Goal: Transaction & Acquisition: Download file/media

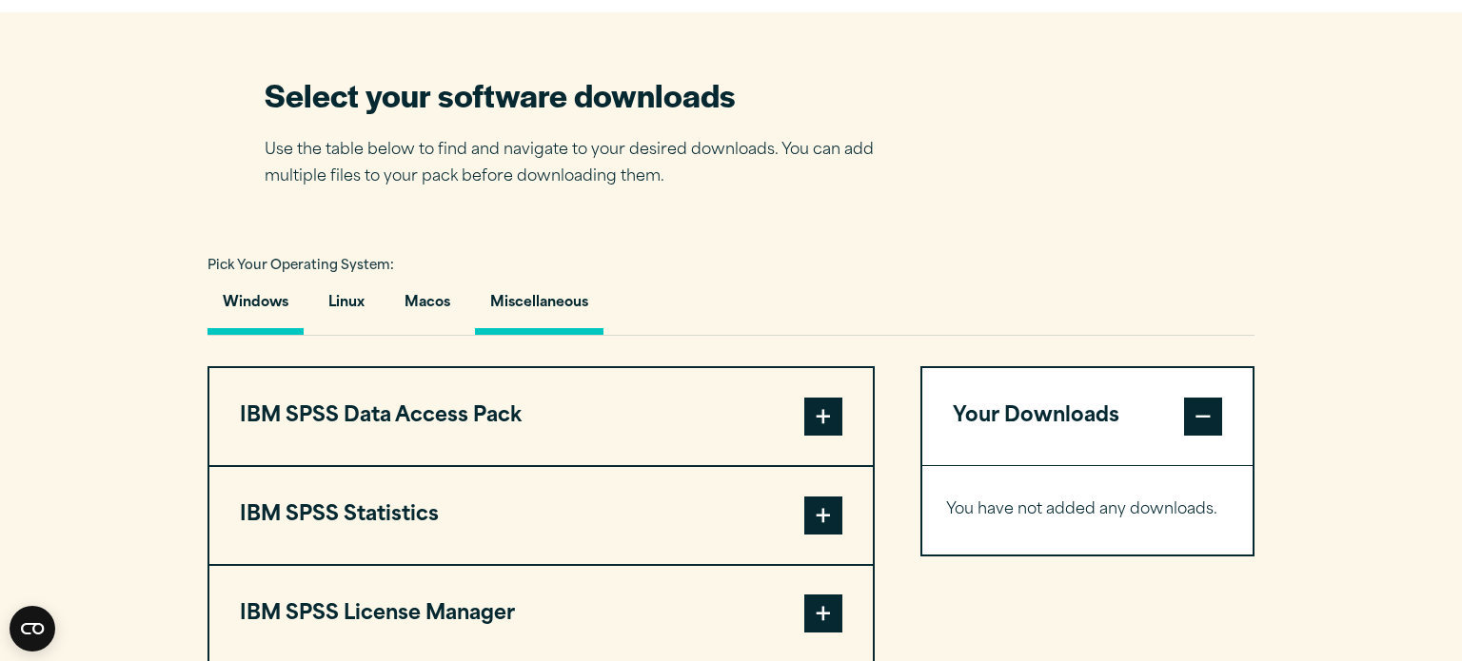
click at [522, 309] on button "Miscellaneous" at bounding box center [539, 308] width 128 height 54
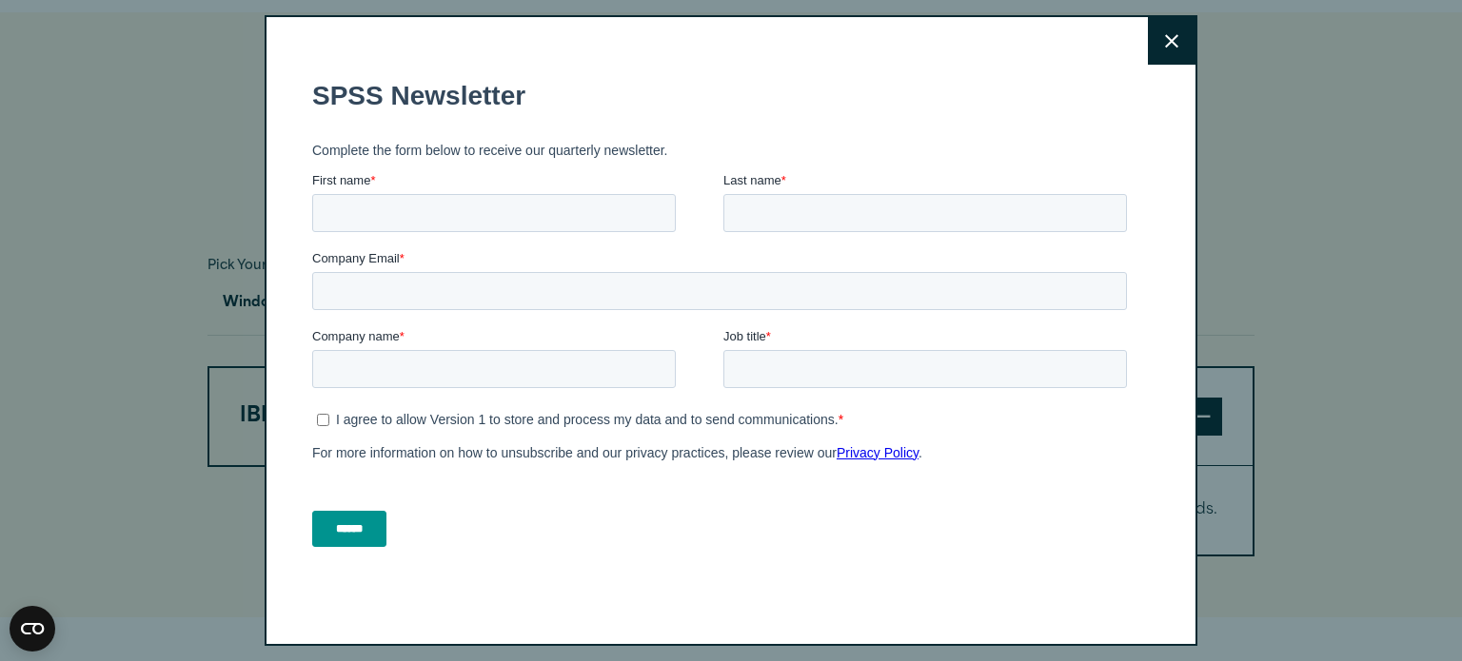
click at [1192, 17] on button "Close" at bounding box center [1172, 41] width 48 height 48
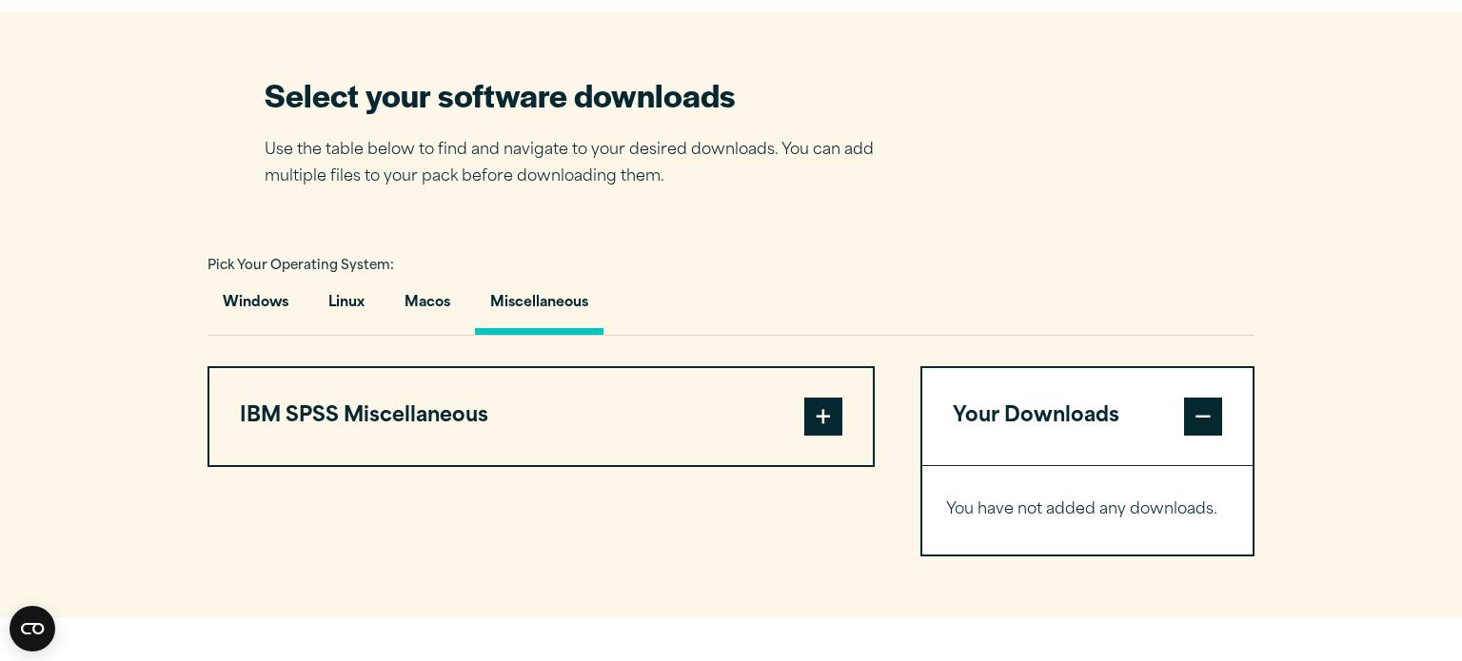
click at [849, 426] on button "IBM SPSS Miscellaneous" at bounding box center [540, 416] width 663 height 97
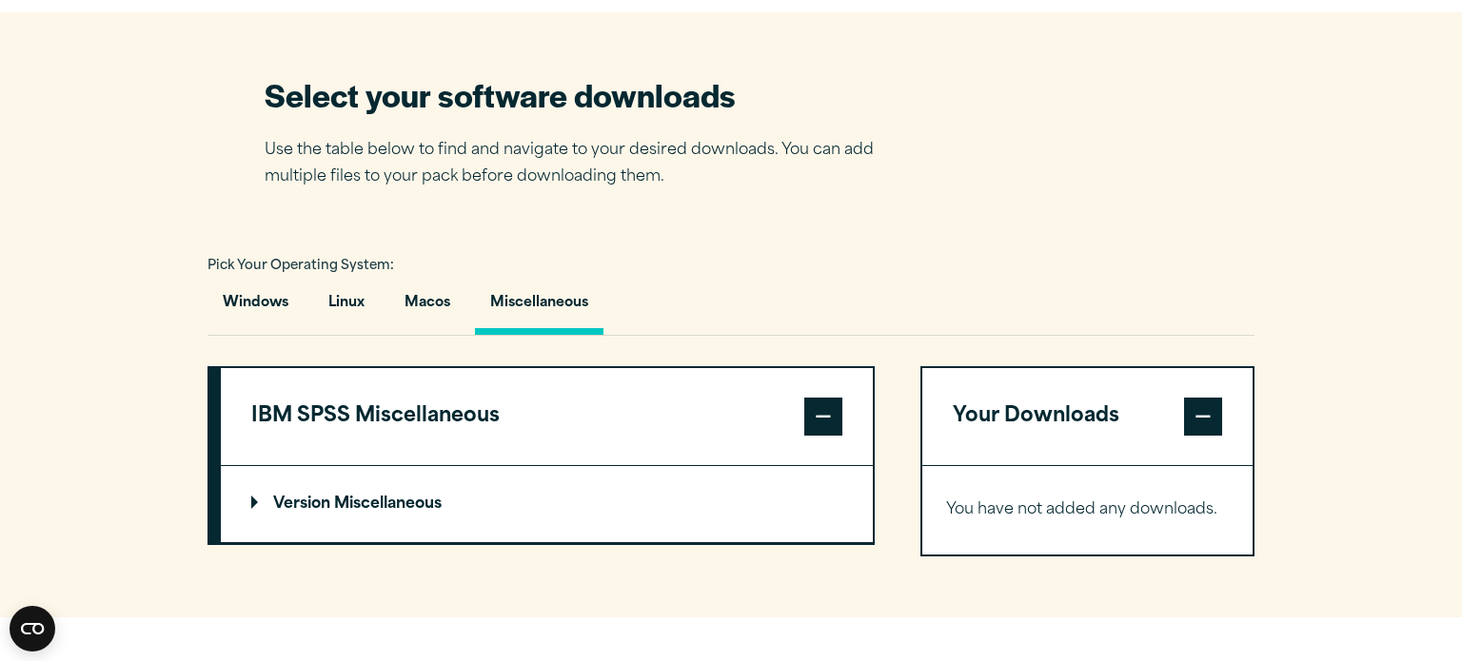
click at [260, 506] on p "Version Miscellaneous" at bounding box center [346, 504] width 190 height 15
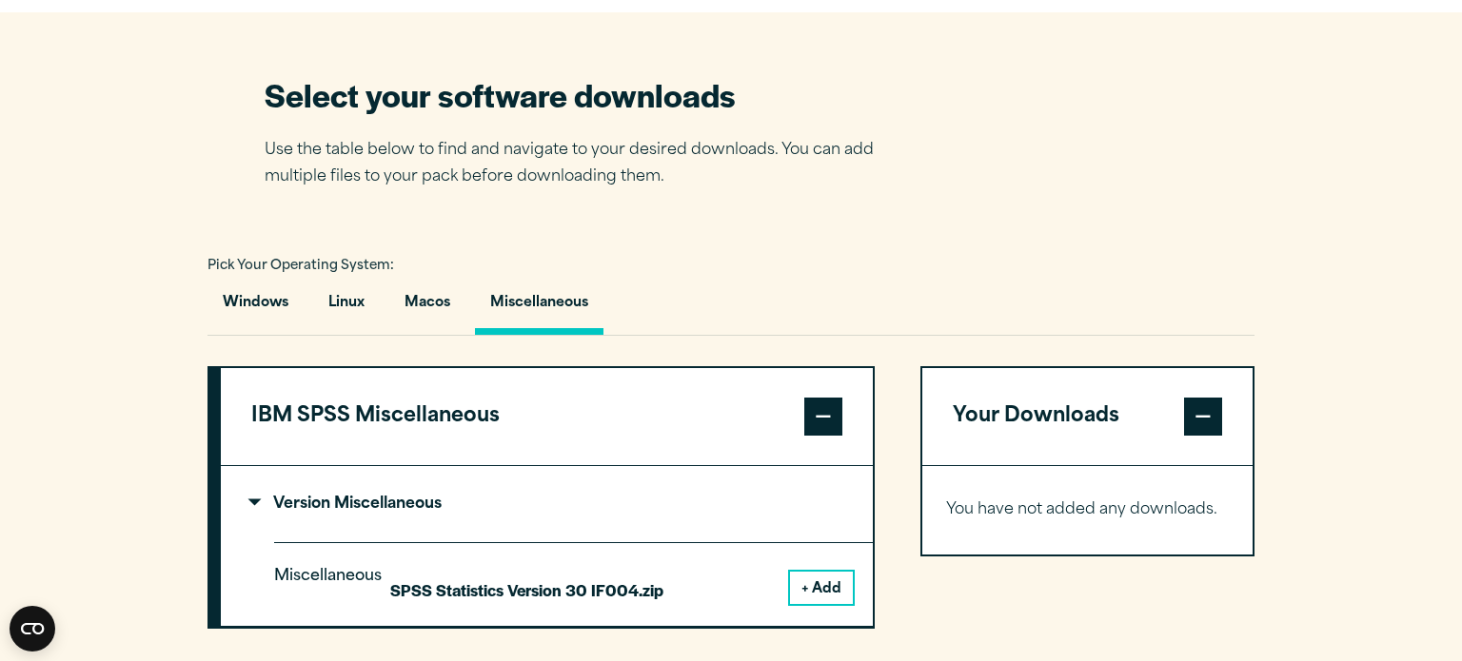
click at [831, 582] on button "+ Add" at bounding box center [821, 588] width 63 height 32
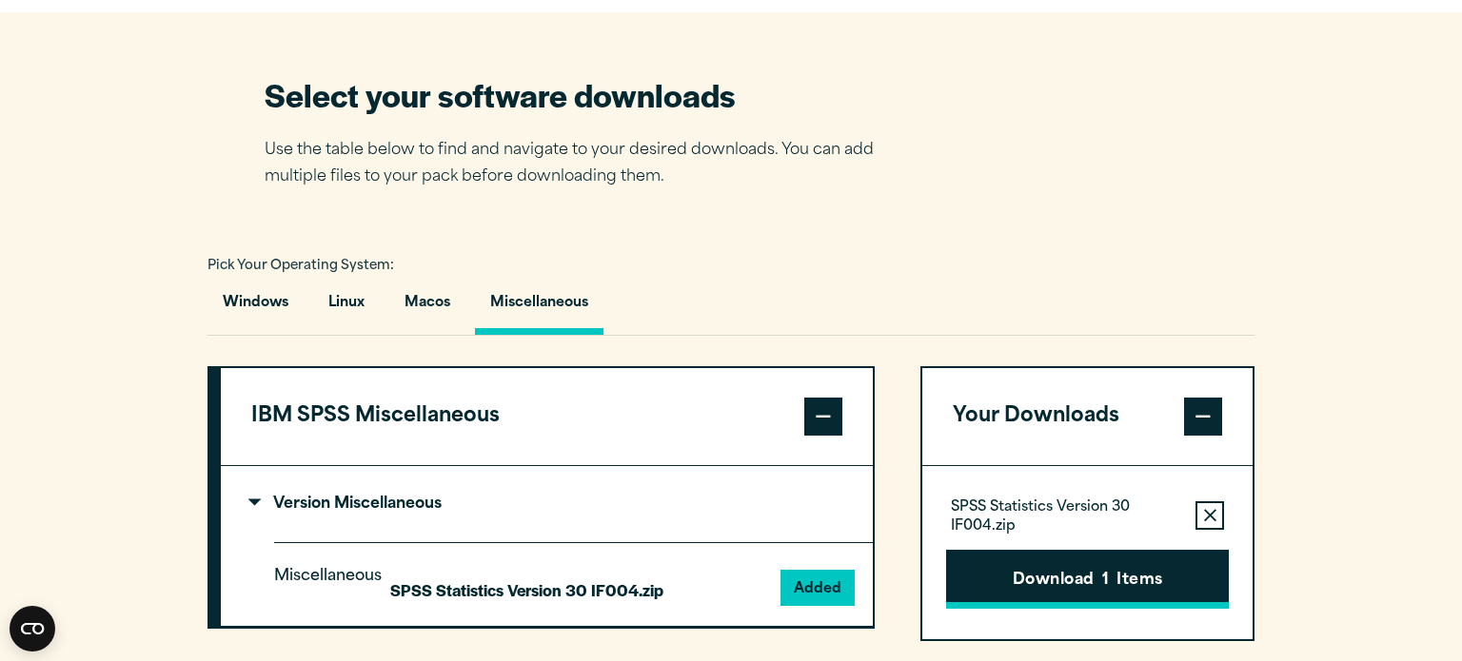
click at [1094, 557] on button "Download 1 Items" at bounding box center [1087, 579] width 283 height 59
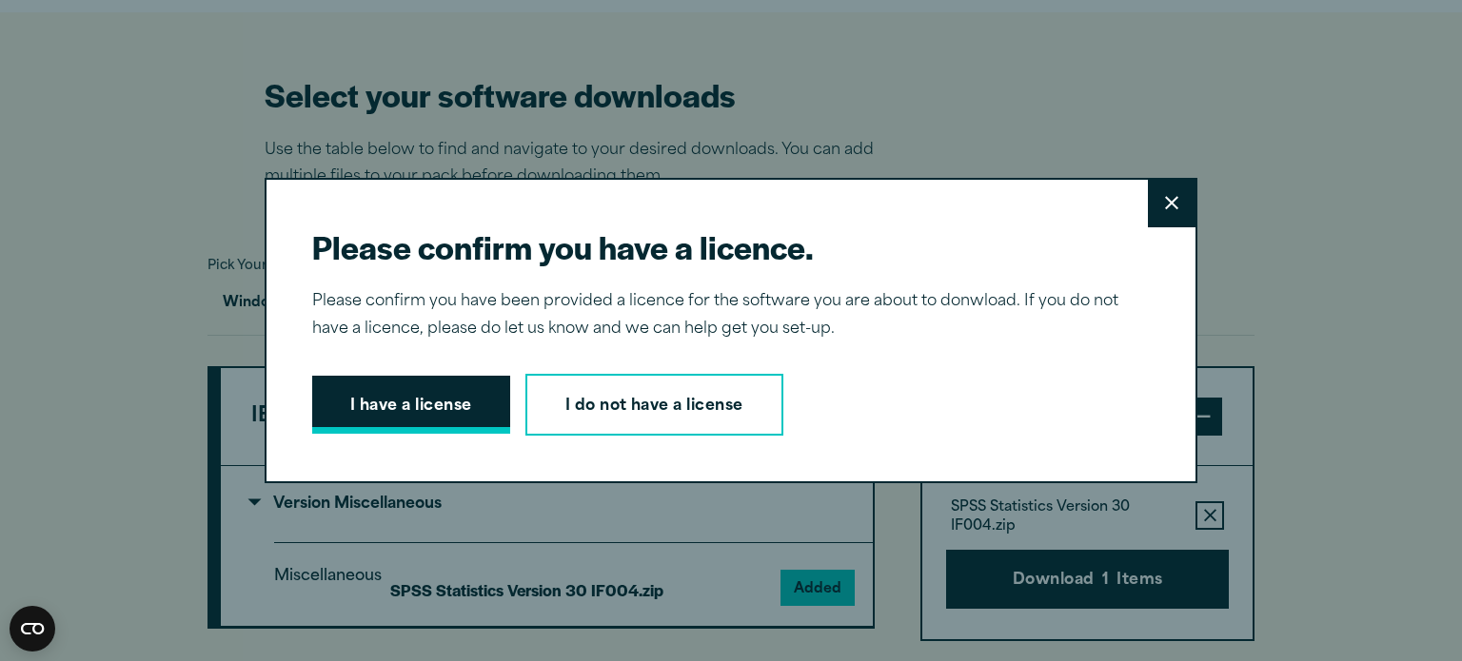
click at [447, 386] on button "I have a license" at bounding box center [411, 405] width 198 height 59
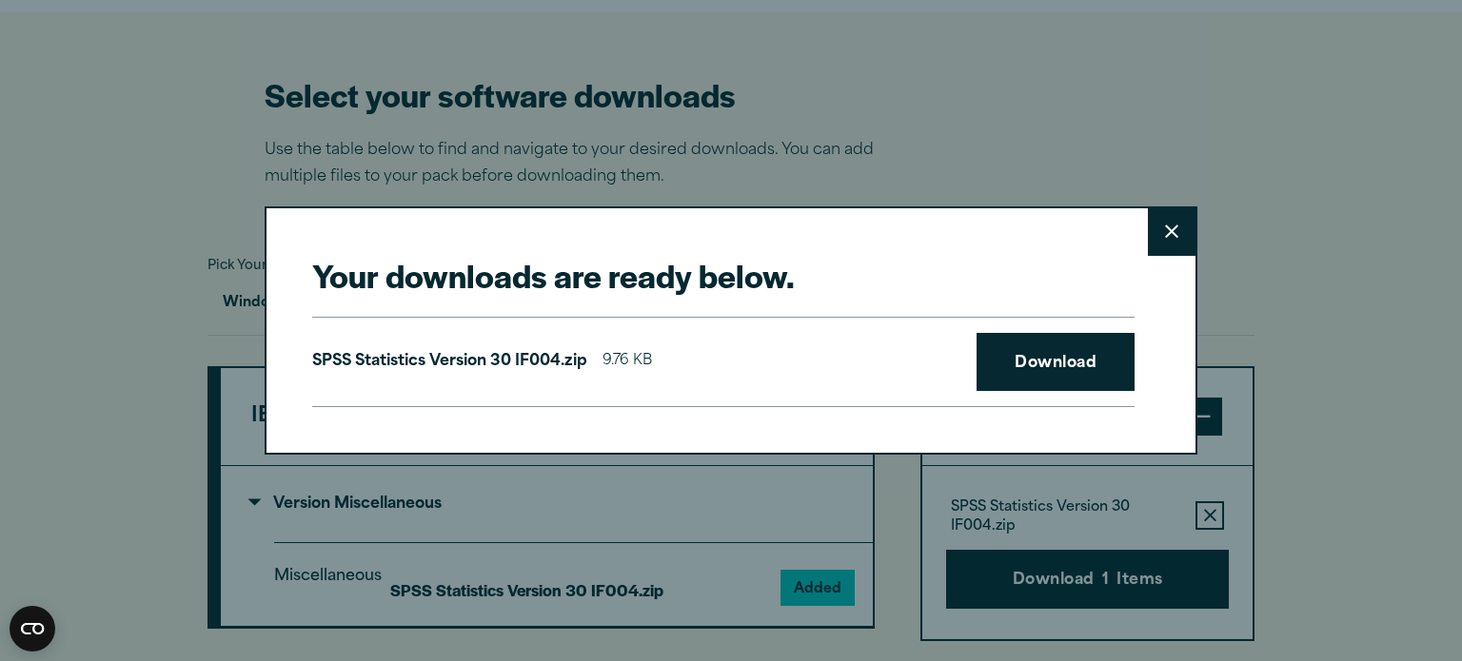
click at [1028, 329] on div "SPSS Statistics Version 30 IF004.zip 9.76 KB Download" at bounding box center [723, 362] width 822 height 91
click at [1026, 350] on link "Download" at bounding box center [1055, 362] width 158 height 59
click at [1148, 234] on button "Close" at bounding box center [1172, 232] width 48 height 48
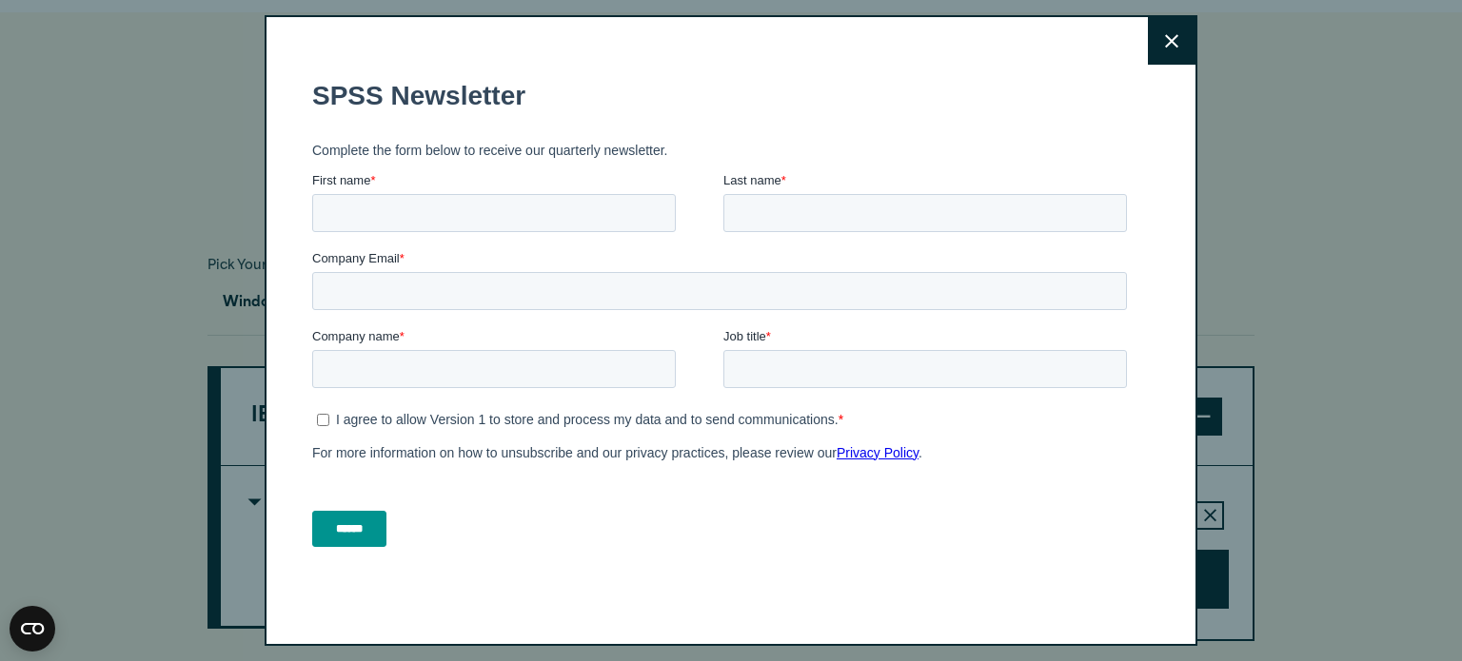
click at [1179, 27] on button "Close" at bounding box center [1172, 41] width 48 height 48
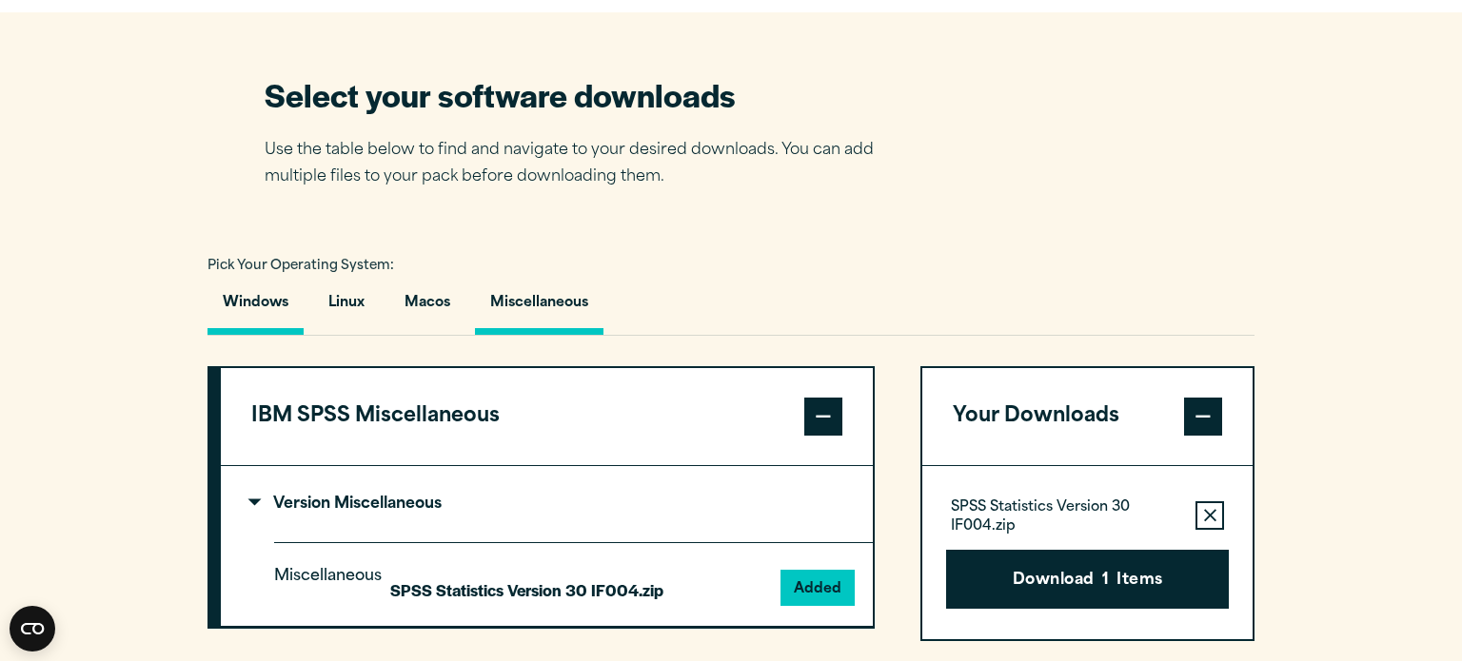
click at [269, 314] on button "Windows" at bounding box center [255, 308] width 96 height 54
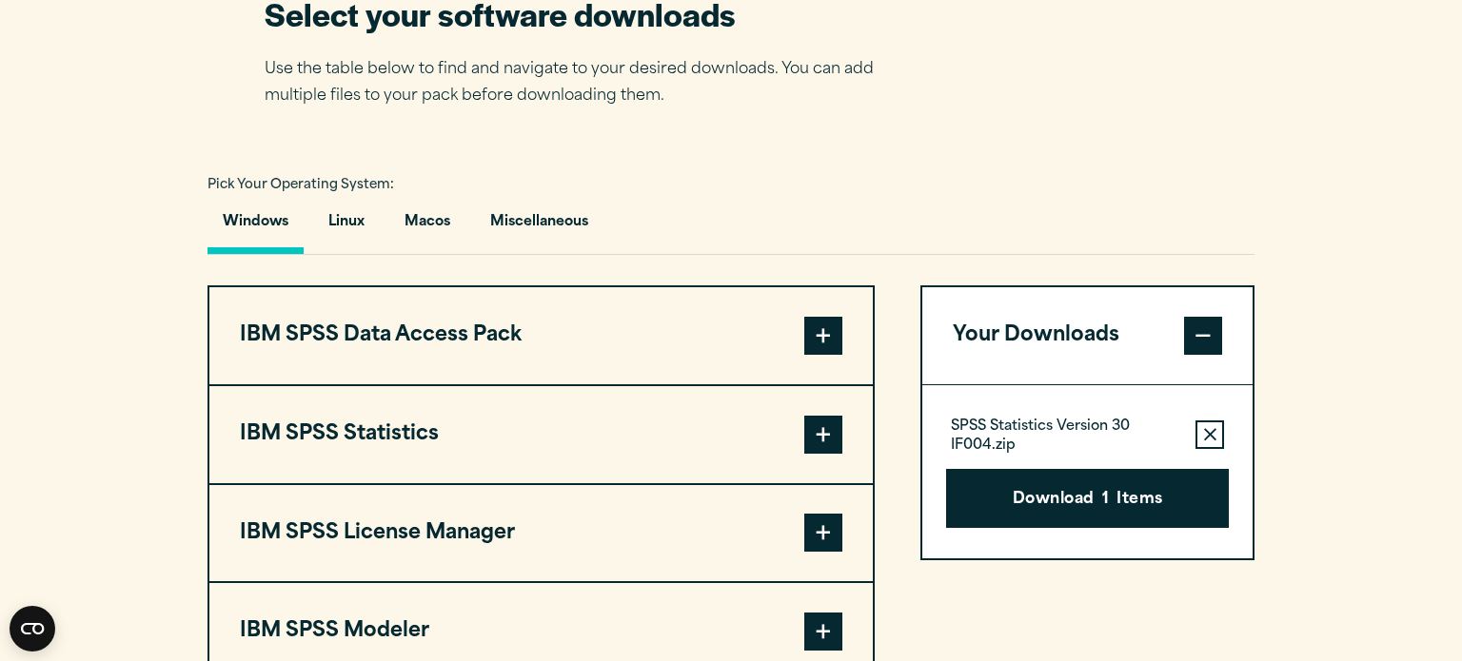
scroll to position [1256, 0]
click at [352, 233] on button "Linux" at bounding box center [346, 227] width 67 height 54
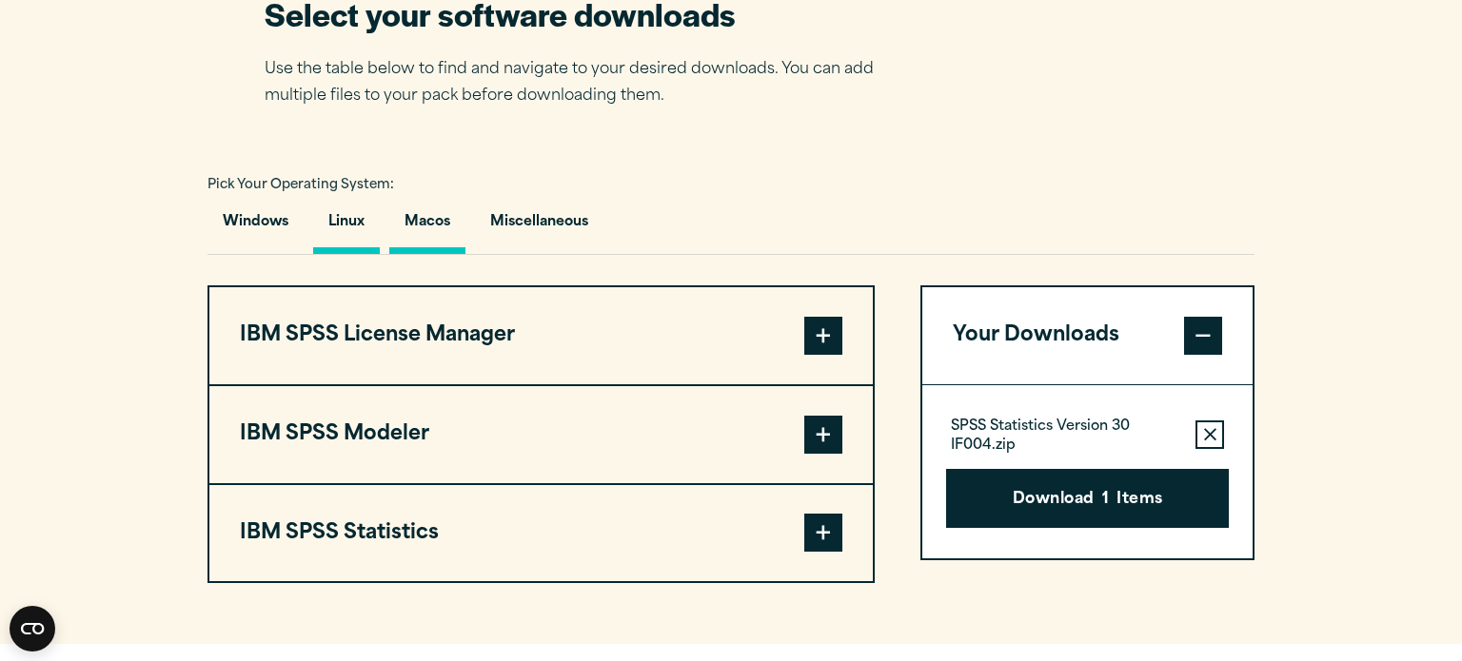
click at [436, 227] on button "Macos" at bounding box center [427, 227] width 76 height 54
click at [382, 224] on div "Windows Linux [GEOGRAPHIC_DATA] Miscellaneous" at bounding box center [730, 227] width 1047 height 55
click at [358, 218] on button "Linux" at bounding box center [346, 227] width 67 height 54
click at [813, 524] on span at bounding box center [823, 533] width 38 height 38
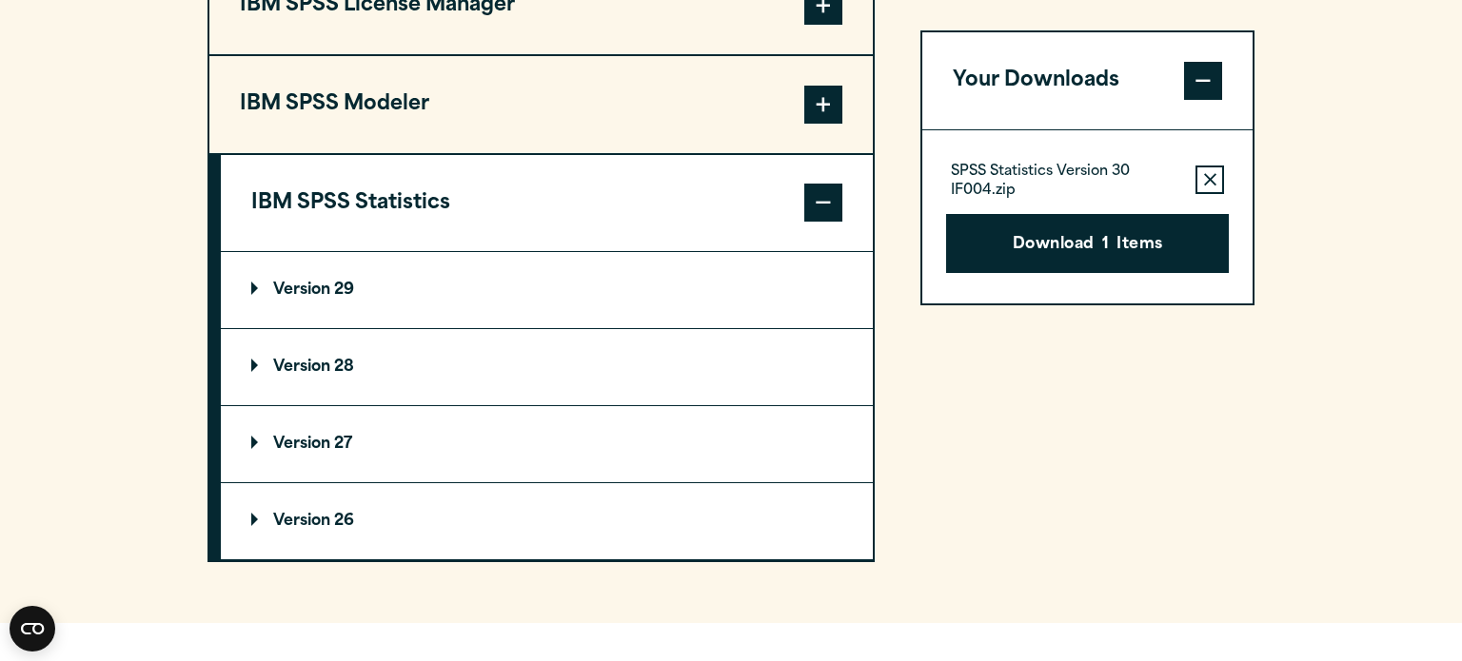
scroll to position [1595, 0]
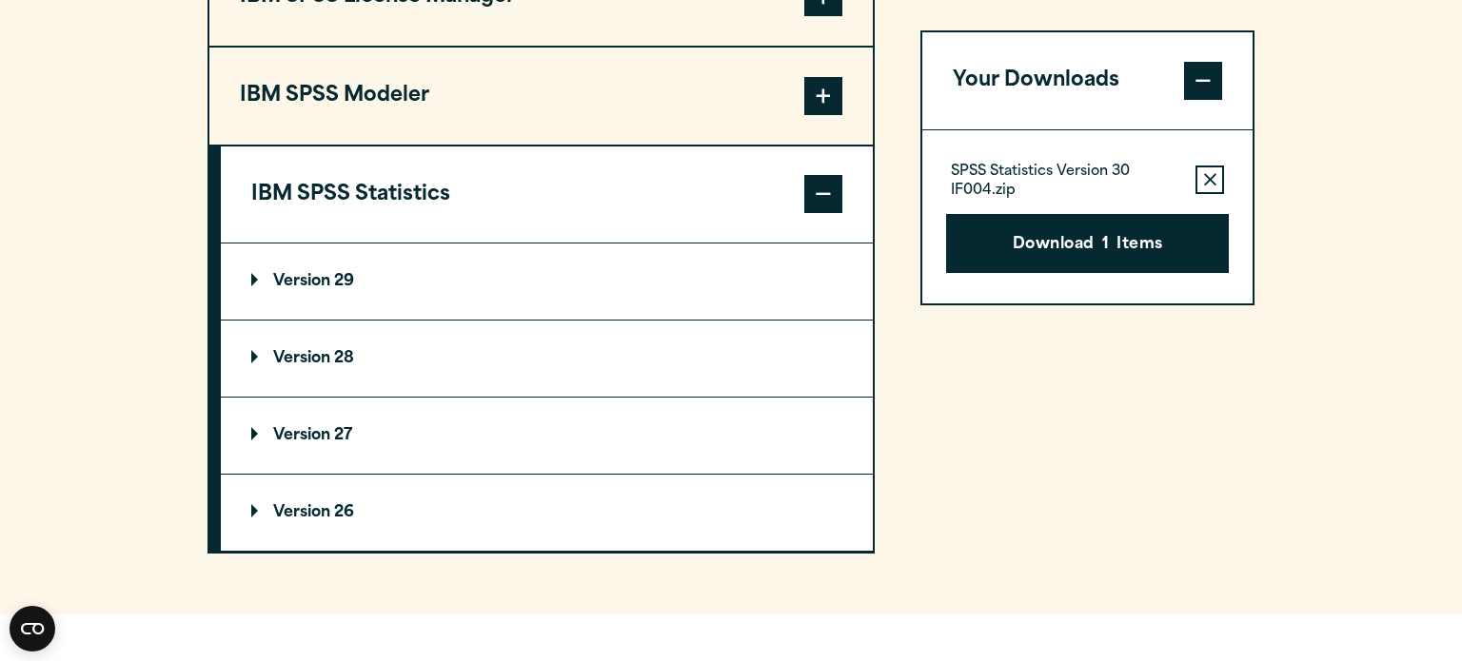
click at [1218, 174] on button "Remove this item from your software download list" at bounding box center [1209, 180] width 29 height 29
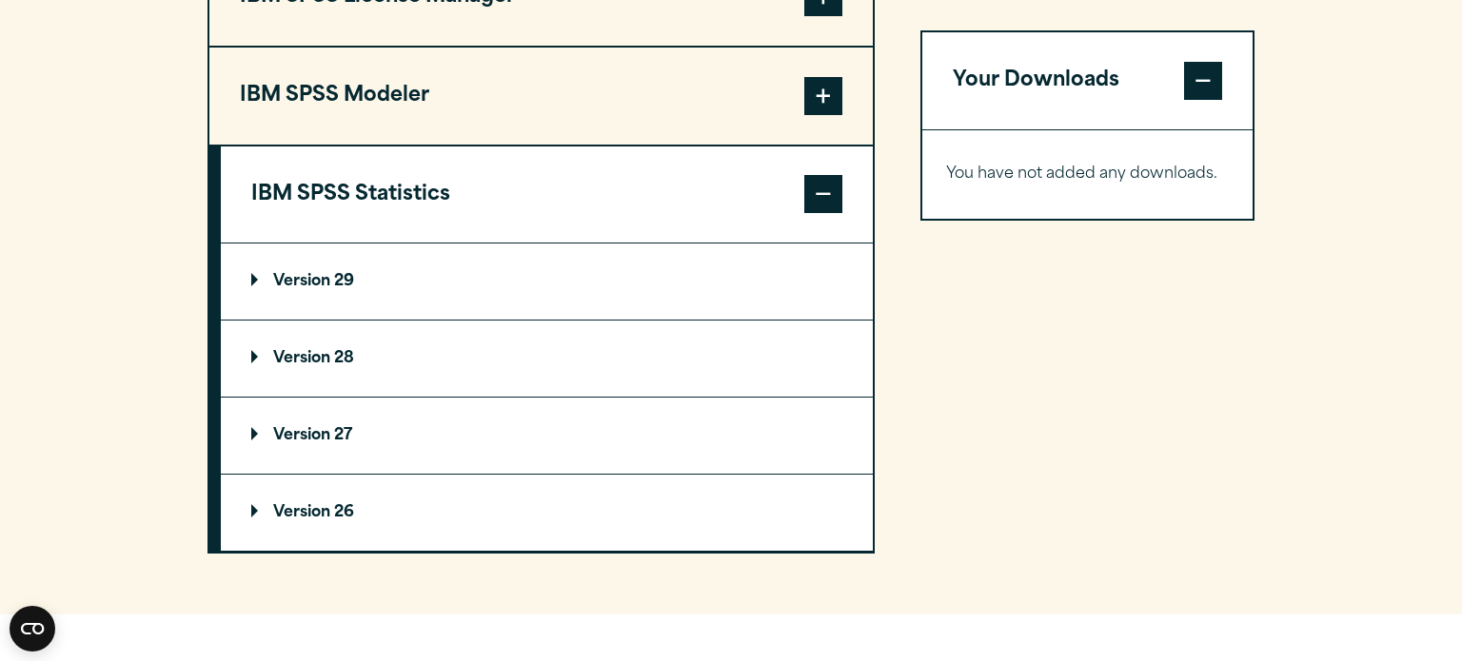
click at [810, 110] on span at bounding box center [823, 96] width 38 height 38
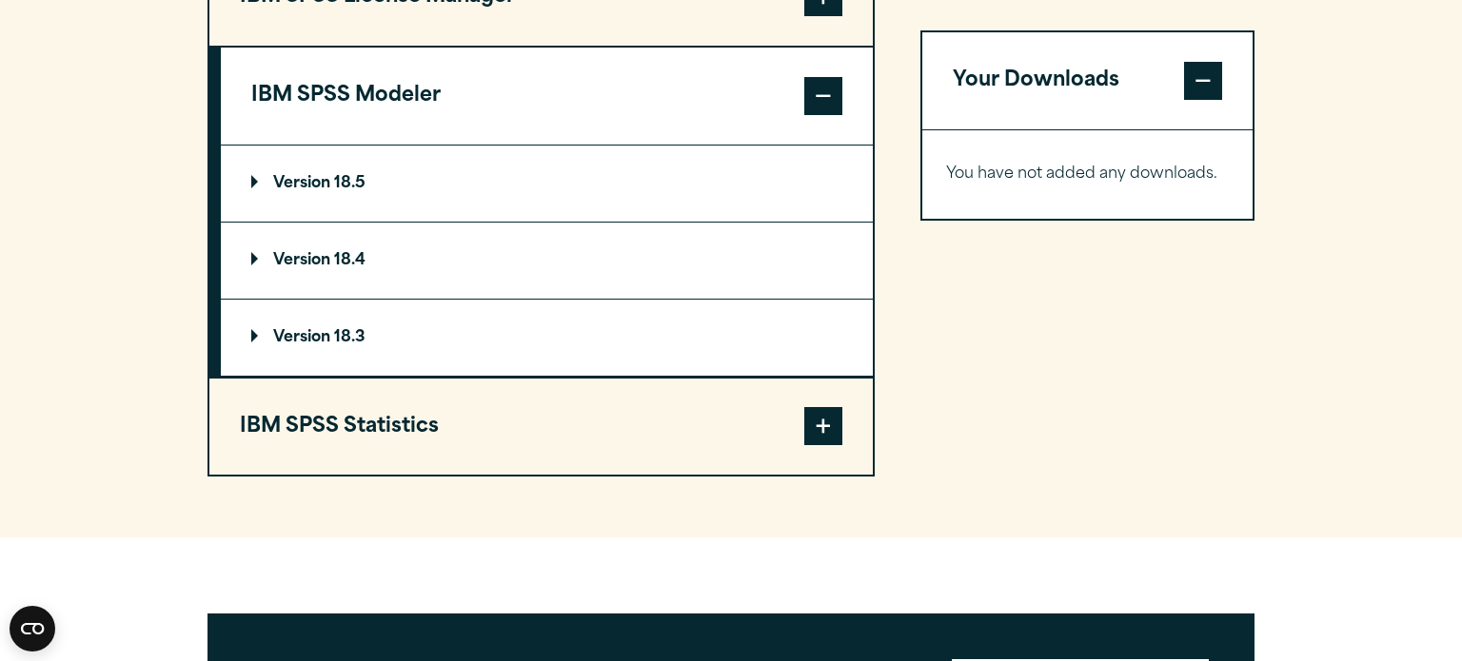
click at [810, 110] on span at bounding box center [823, 96] width 38 height 38
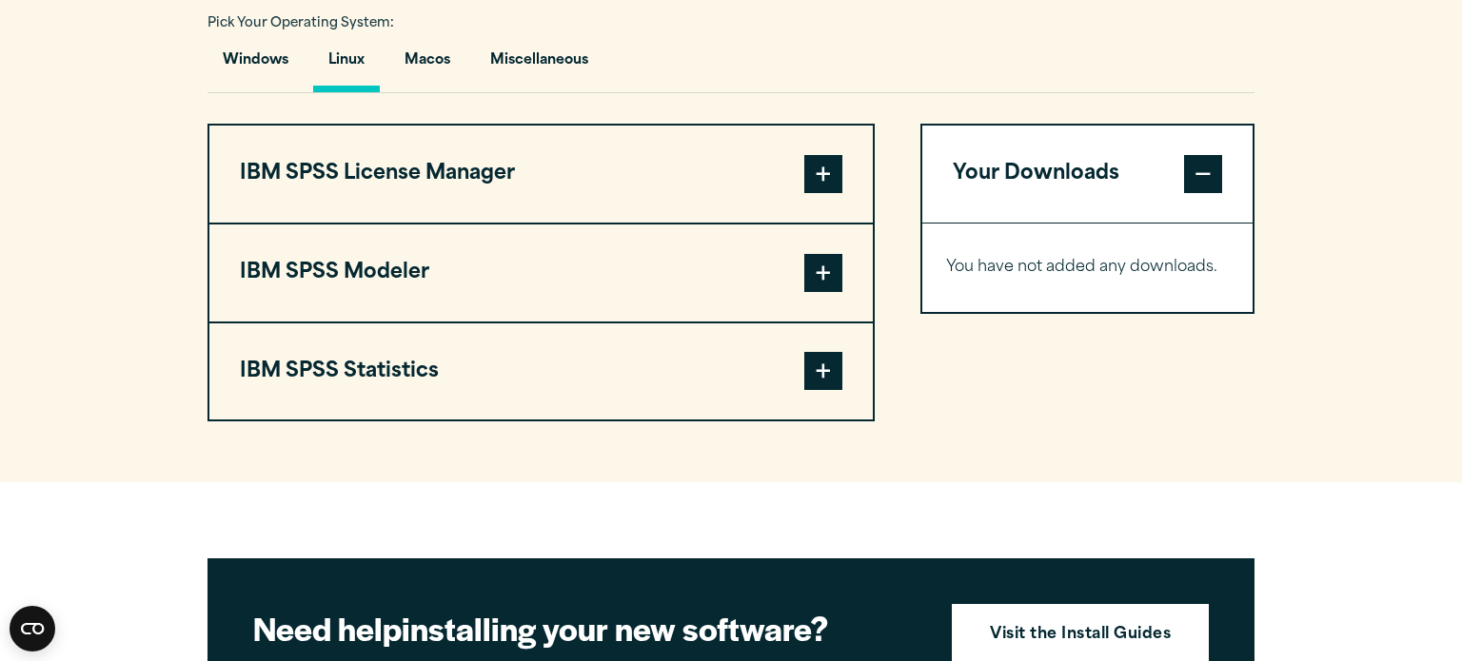
scroll to position [1427, 0]
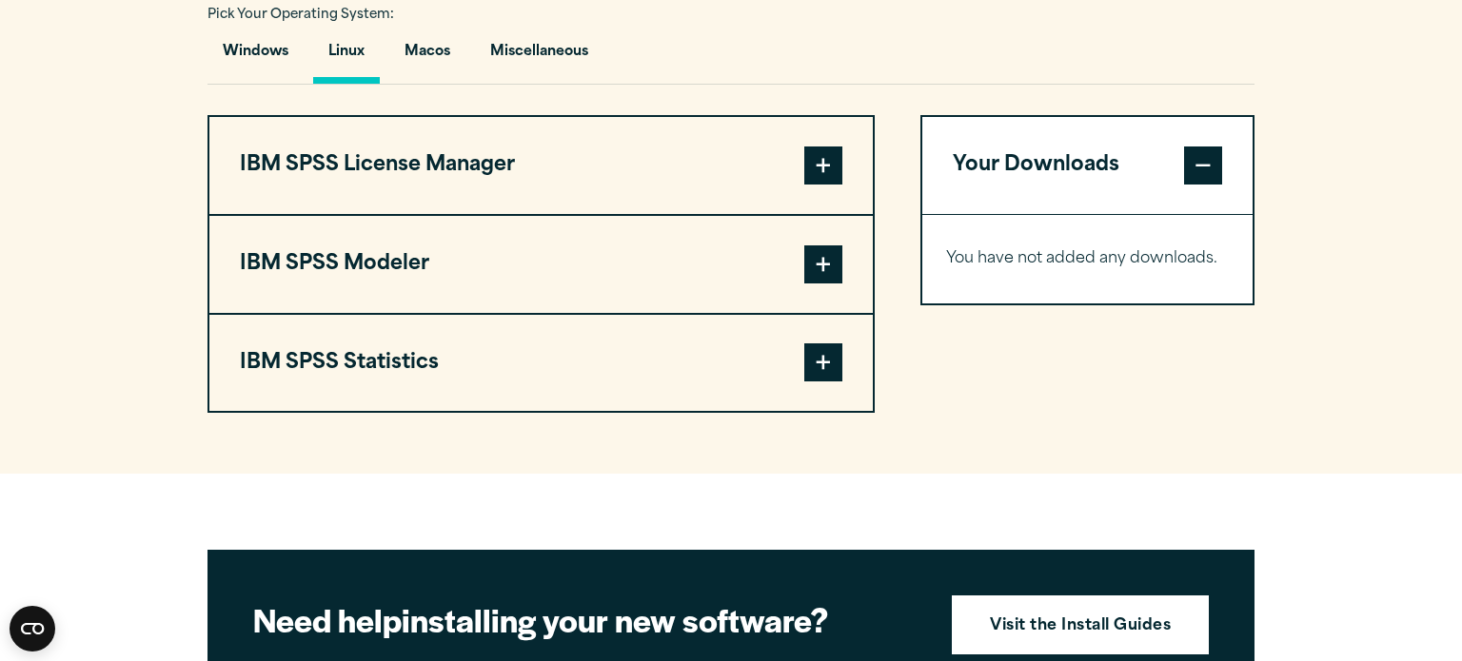
click at [814, 155] on span at bounding box center [823, 166] width 38 height 38
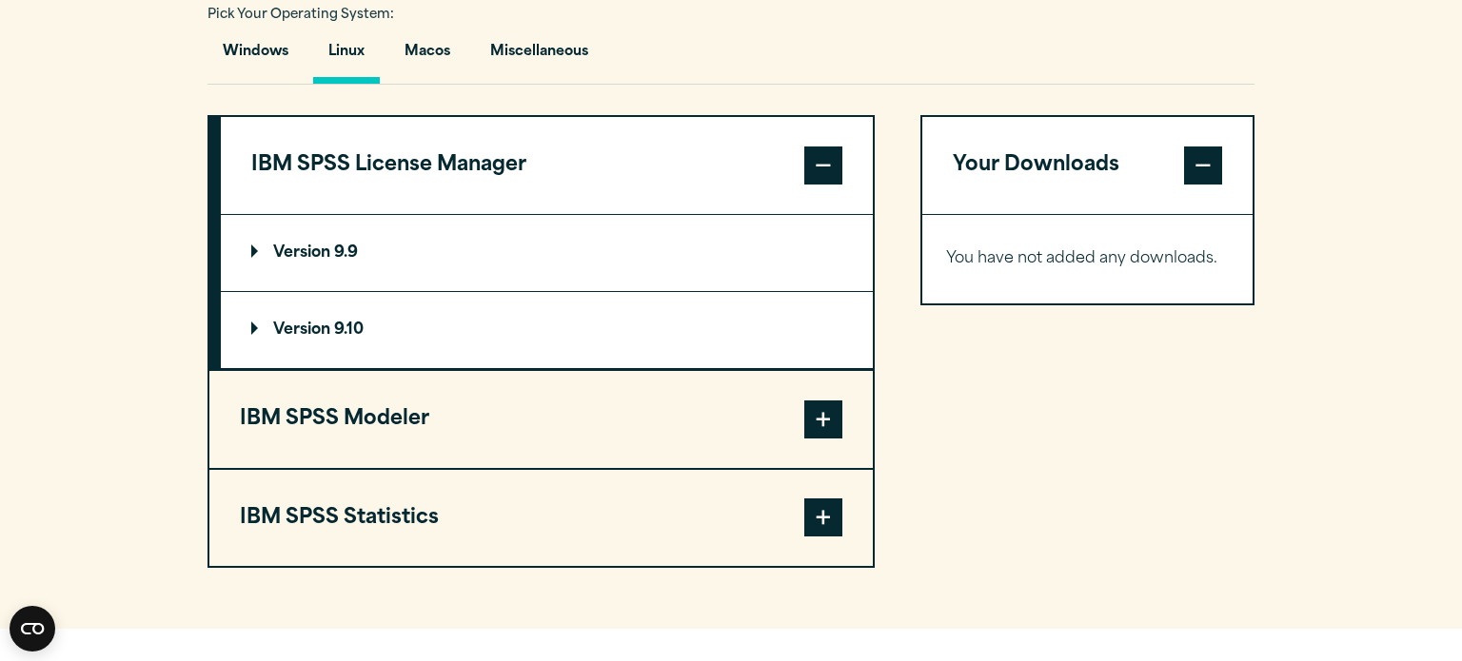
drag, startPoint x: 814, startPoint y: 155, endPoint x: 821, endPoint y: 163, distance: 10.8
click at [821, 163] on span at bounding box center [823, 166] width 38 height 38
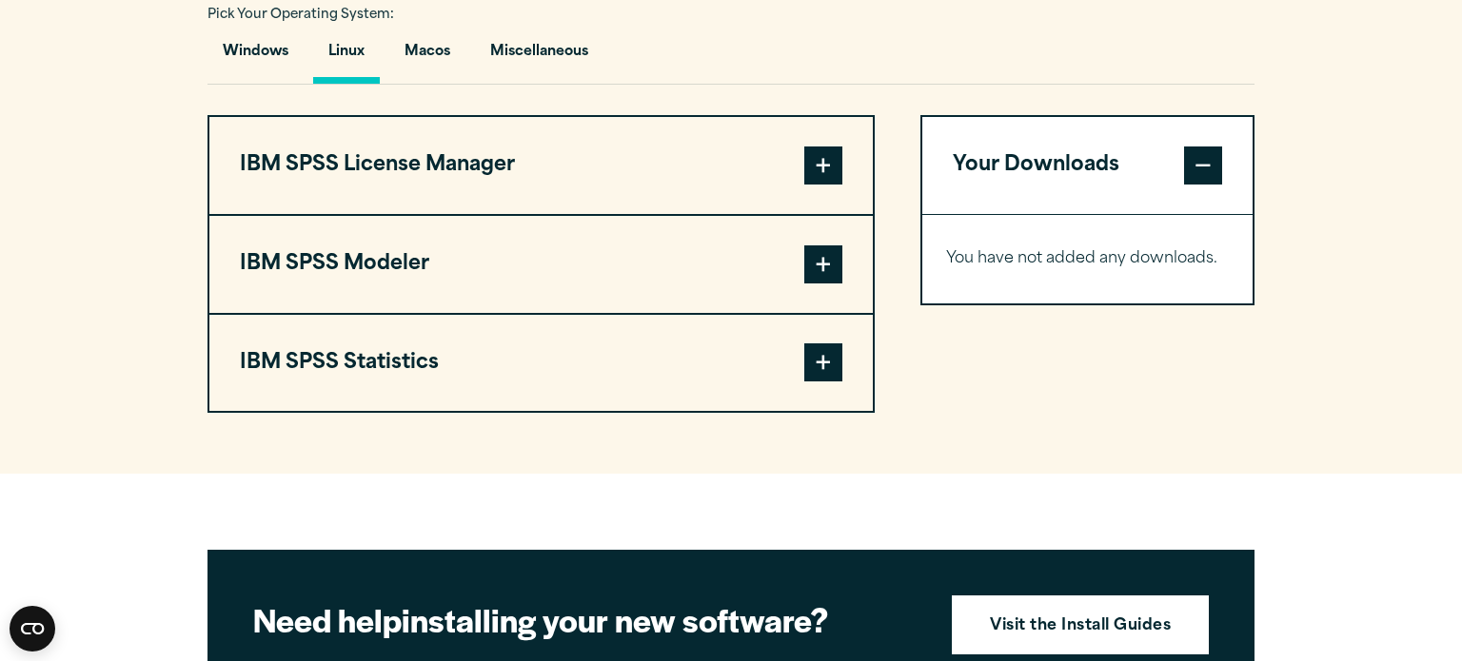
click at [820, 346] on span at bounding box center [823, 363] width 38 height 38
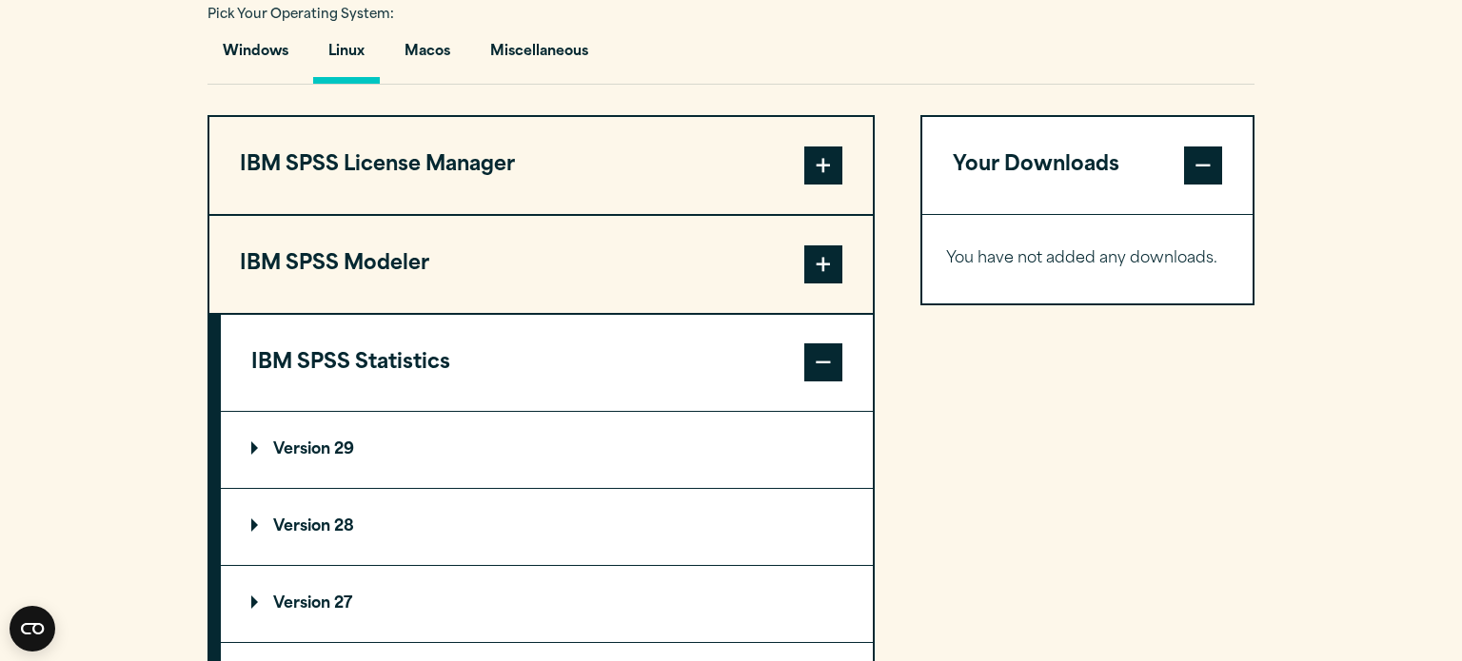
click at [328, 448] on p "Version 29" at bounding box center [302, 450] width 103 height 15
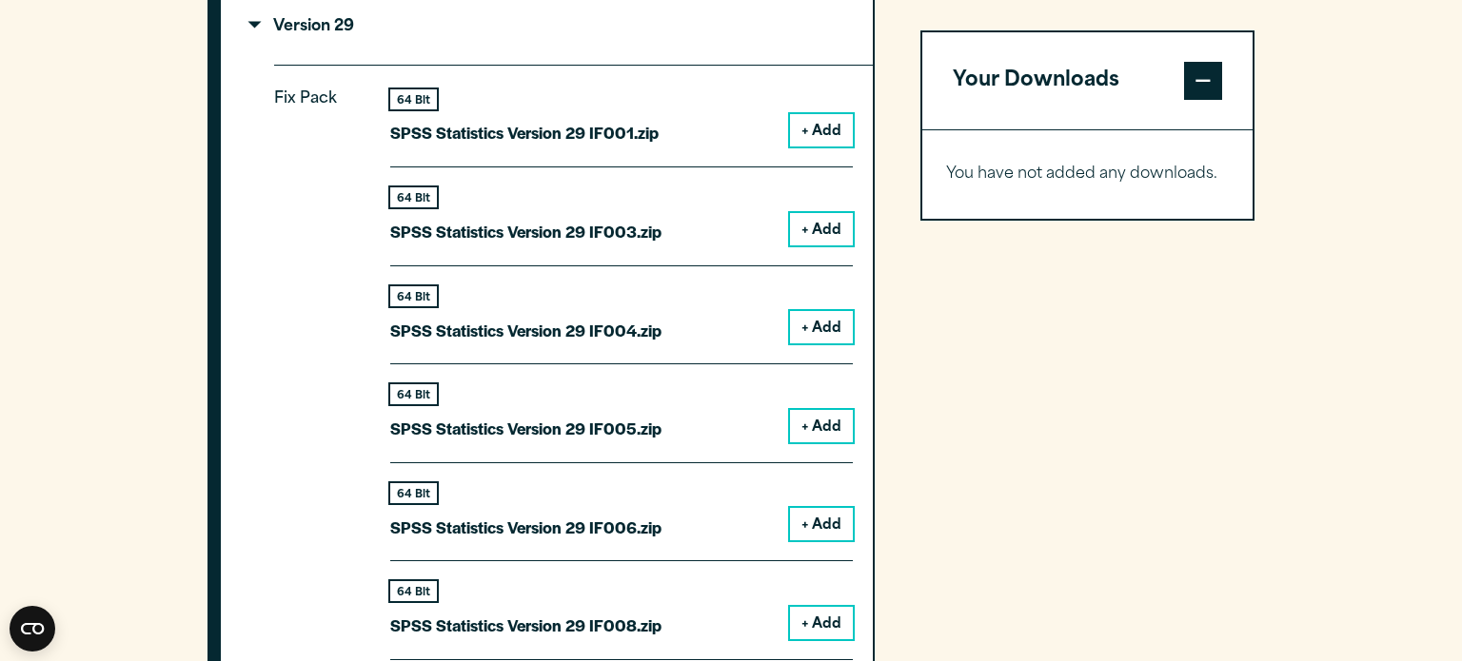
scroll to position [1854, 0]
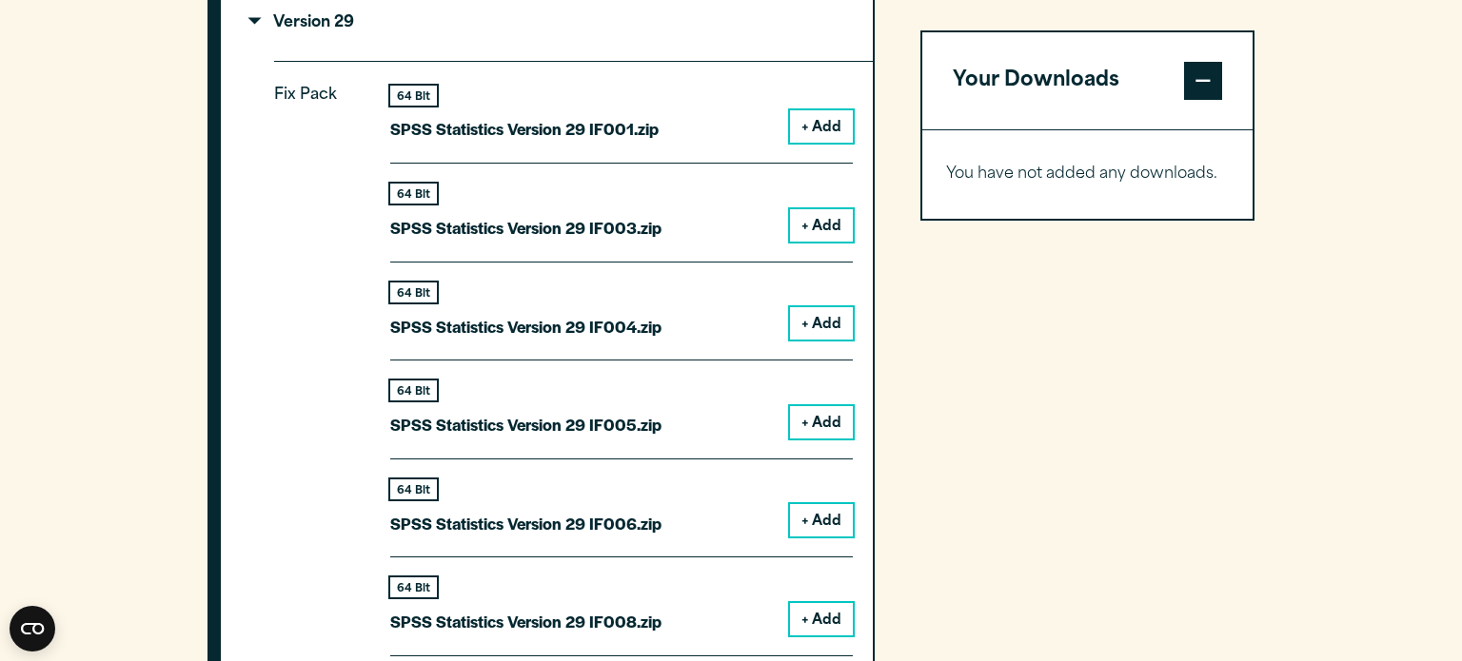
click at [780, 122] on div "64 Bit SPSS Statistics Version 29 IF001.zip + Add" at bounding box center [621, 125] width 463 height 78
click at [810, 125] on button "+ Add" at bounding box center [821, 126] width 63 height 32
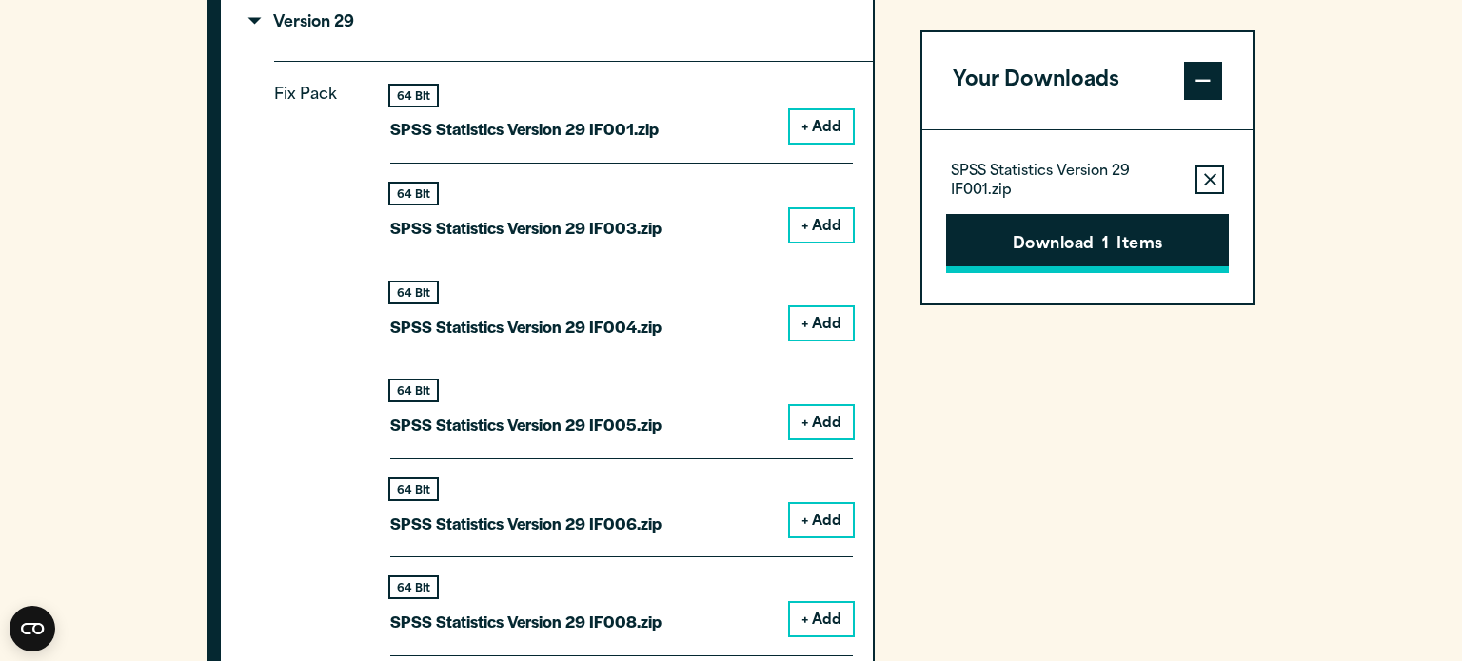
click at [1007, 217] on button "Download 1 Items" at bounding box center [1087, 243] width 283 height 59
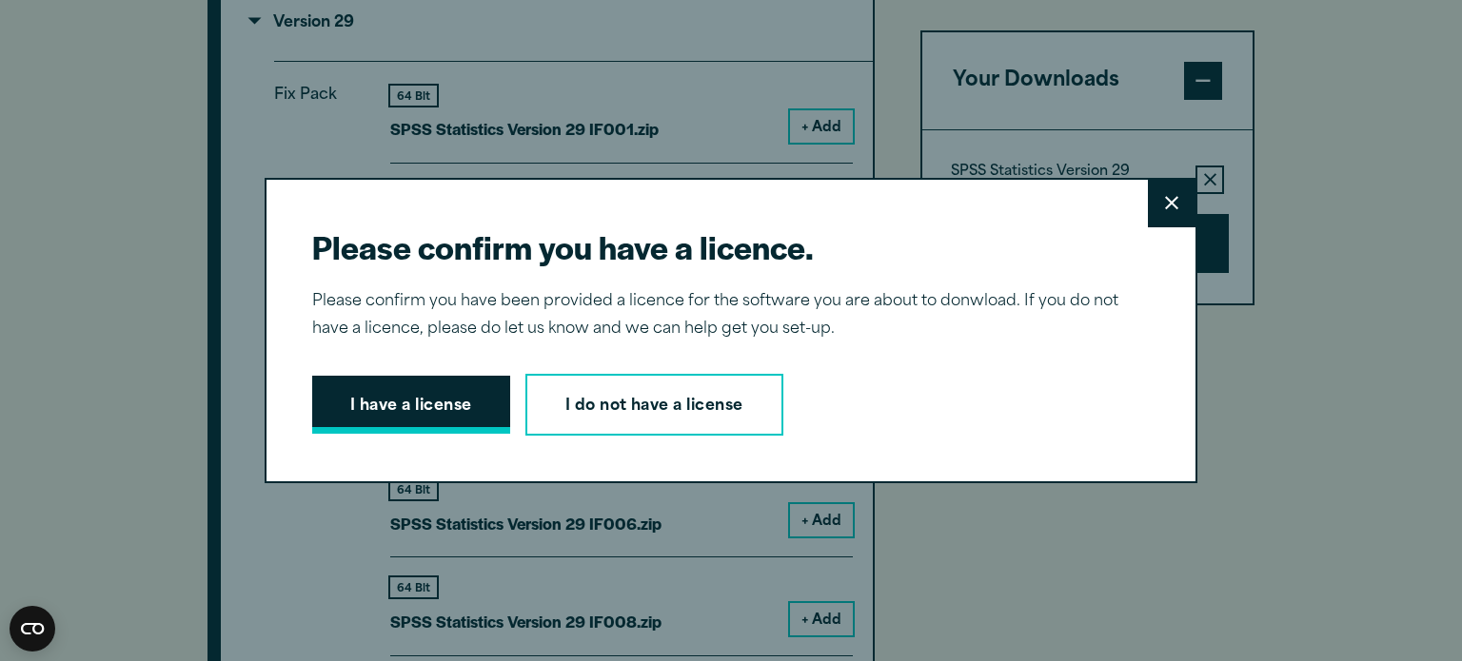
click at [345, 424] on button "I have a license" at bounding box center [411, 405] width 198 height 59
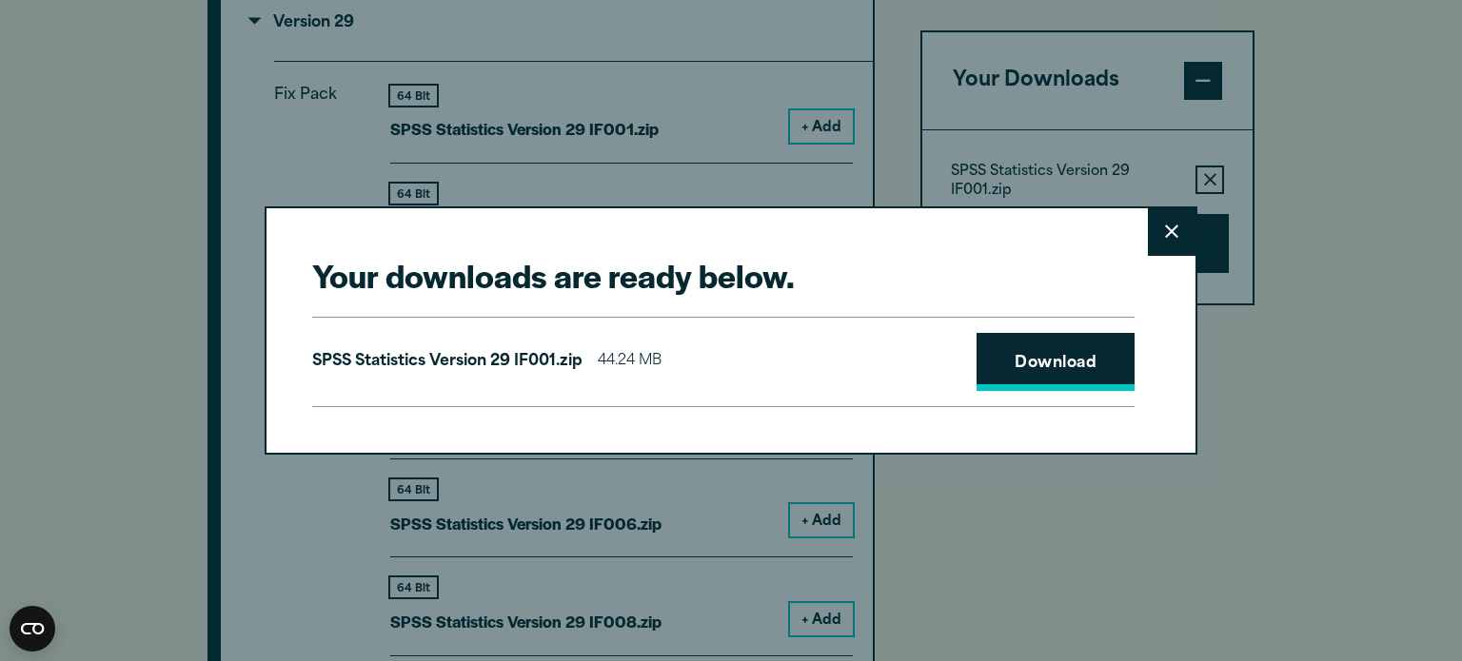
click at [1002, 370] on link "Download" at bounding box center [1055, 362] width 158 height 59
click at [1173, 220] on button "Close" at bounding box center [1172, 232] width 48 height 48
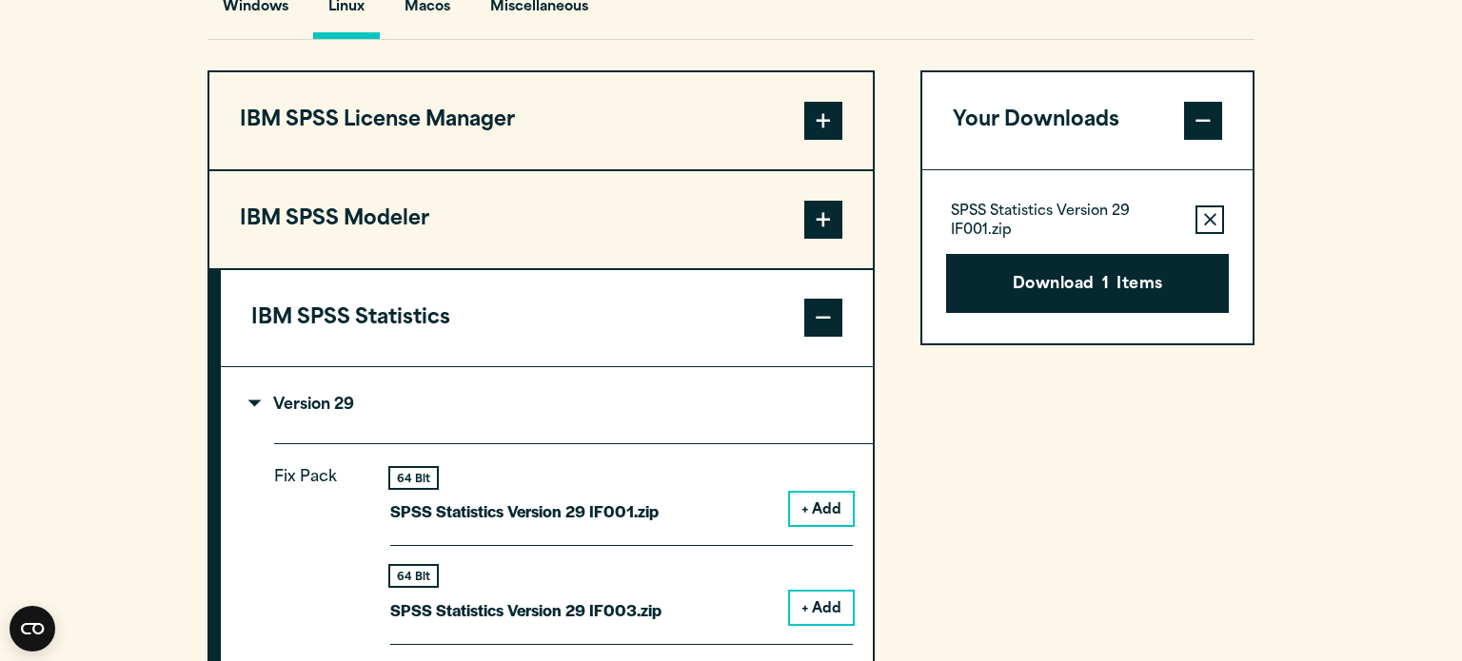
scroll to position [1474, 0]
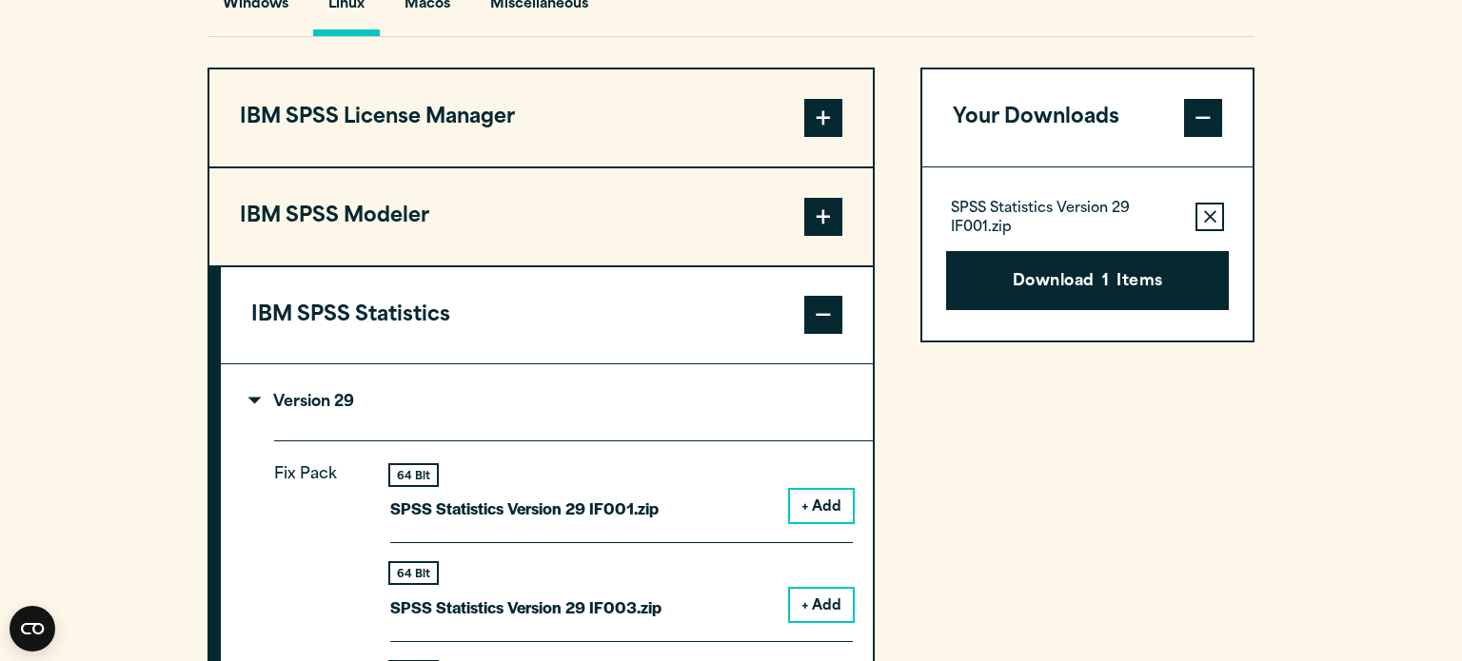
click at [815, 305] on span at bounding box center [823, 315] width 38 height 38
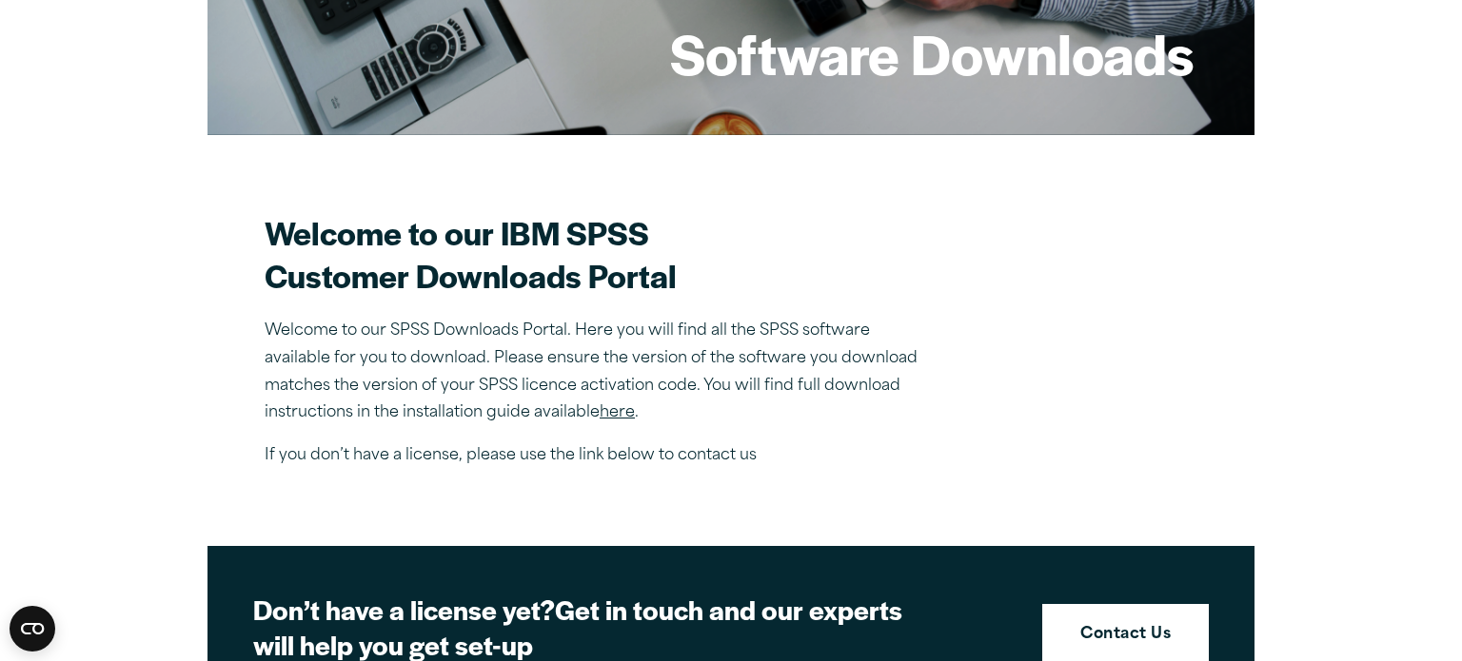
scroll to position [0, 0]
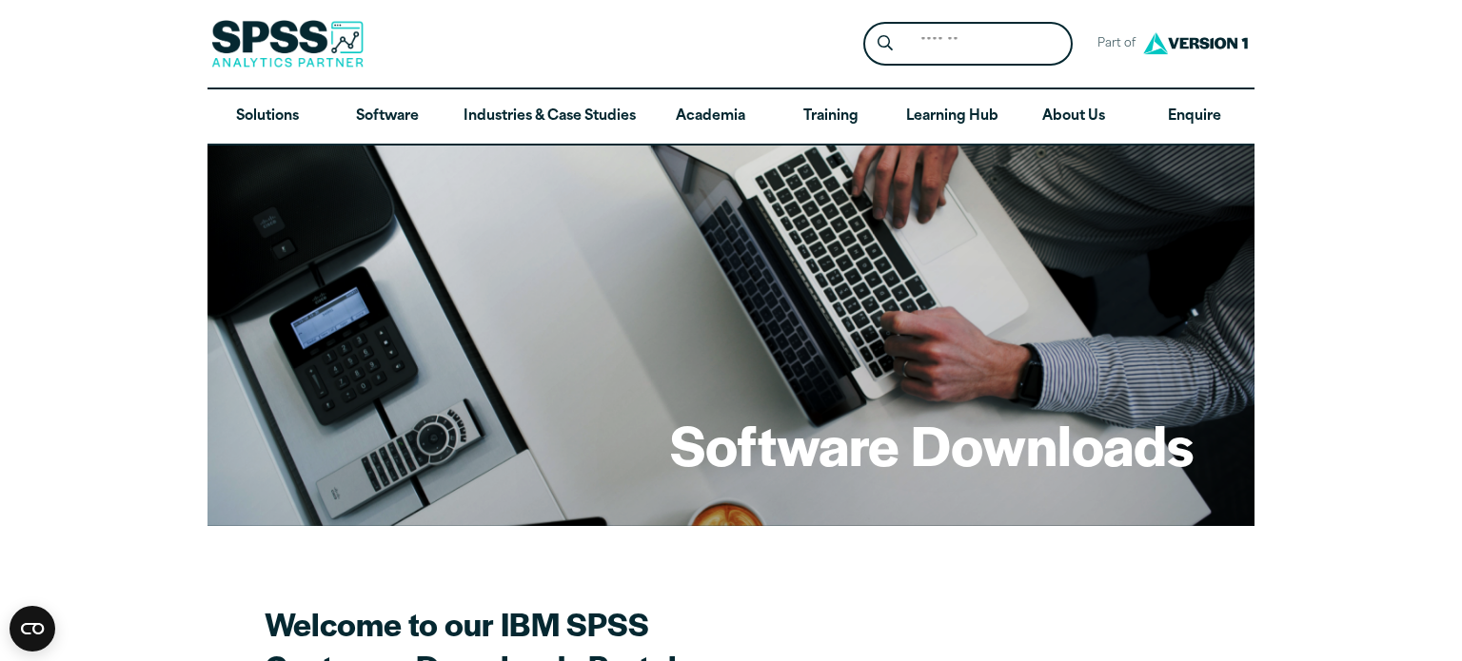
click at [804, 239] on div "Software Downloads" at bounding box center [730, 336] width 1047 height 381
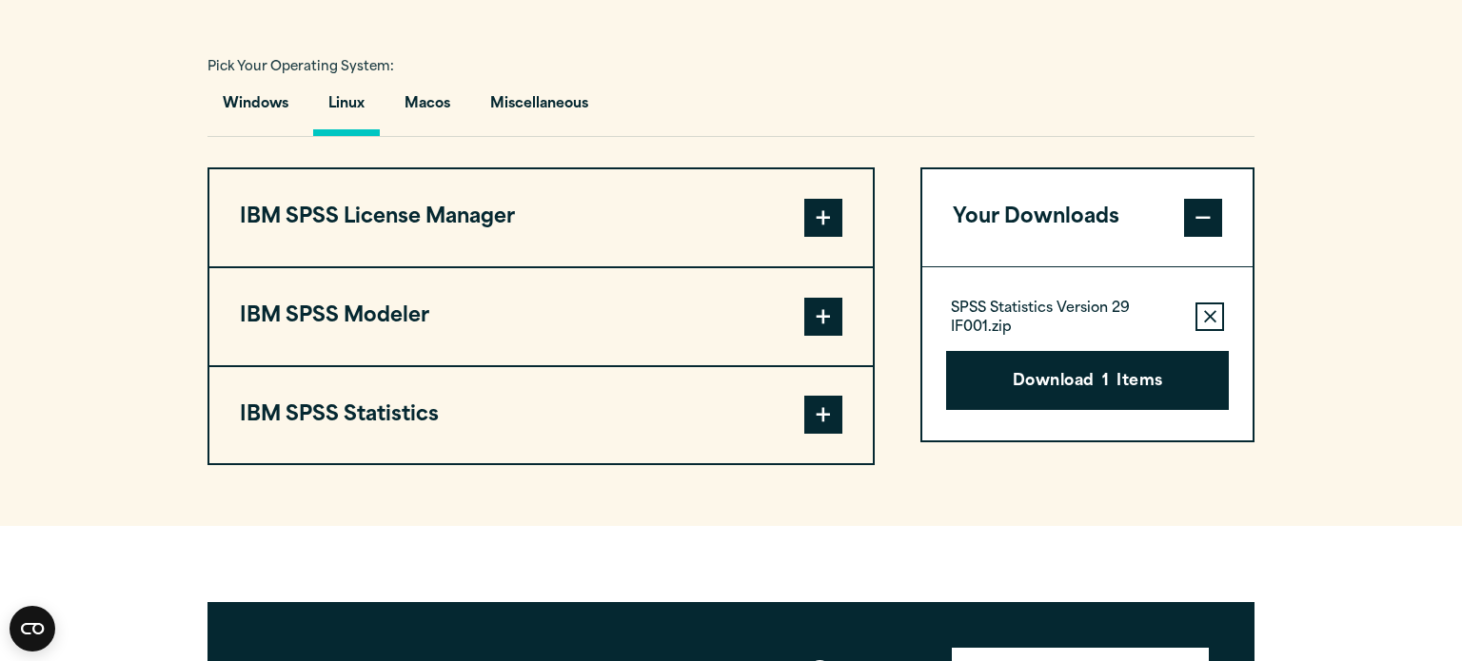
scroll to position [1379, 0]
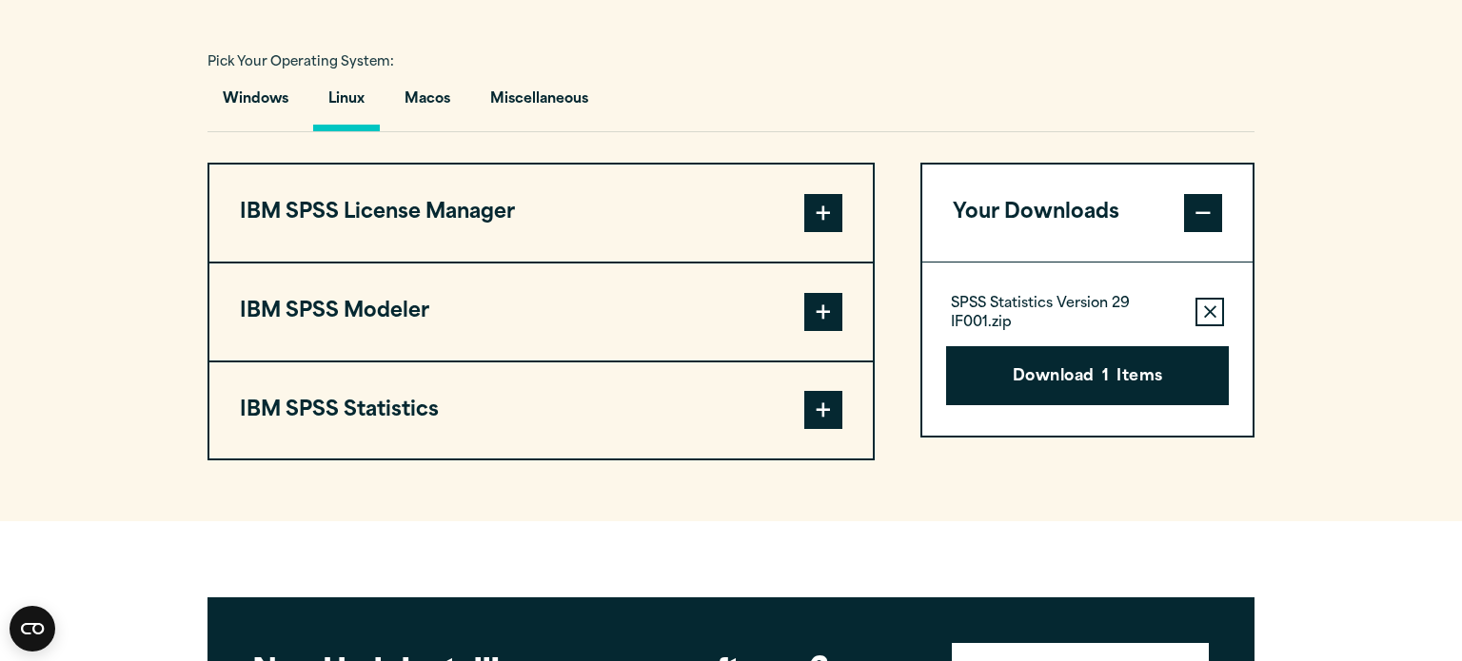
click at [1197, 305] on button "Remove this item from your software download list" at bounding box center [1209, 312] width 29 height 29
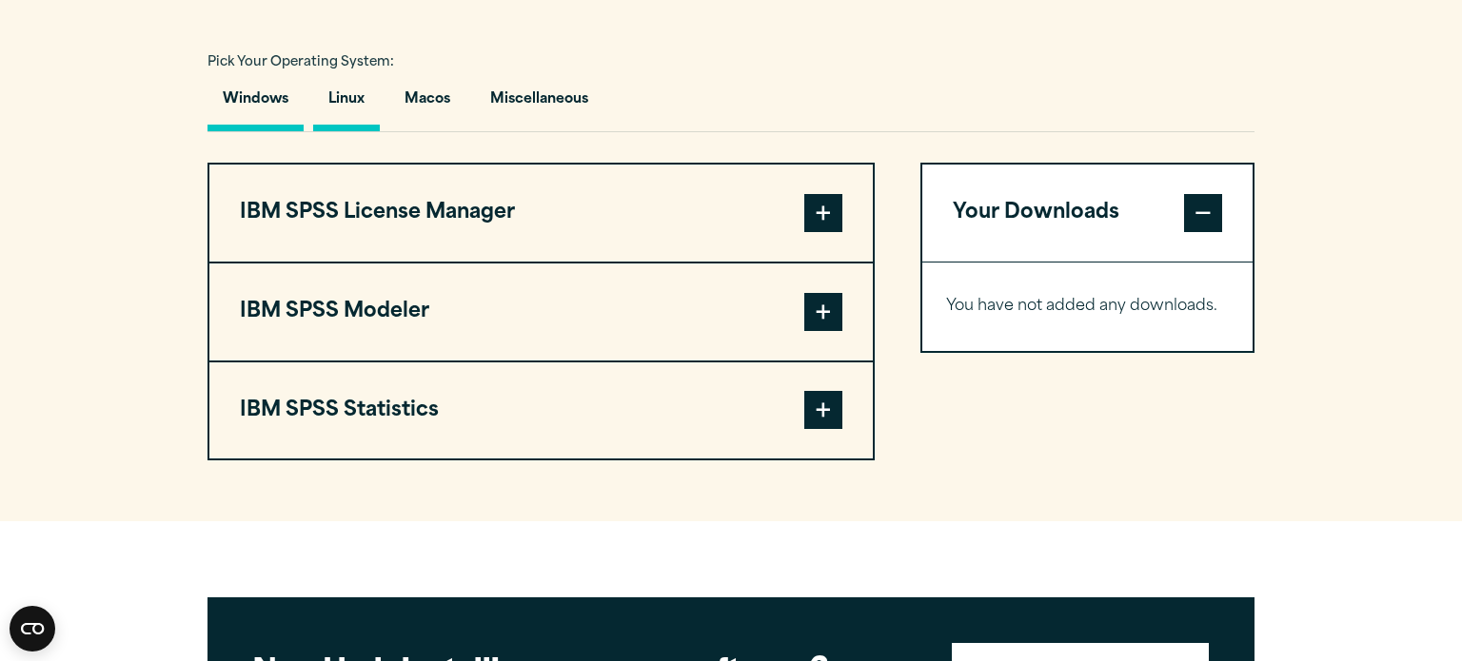
click at [242, 78] on button "Windows" at bounding box center [255, 104] width 96 height 54
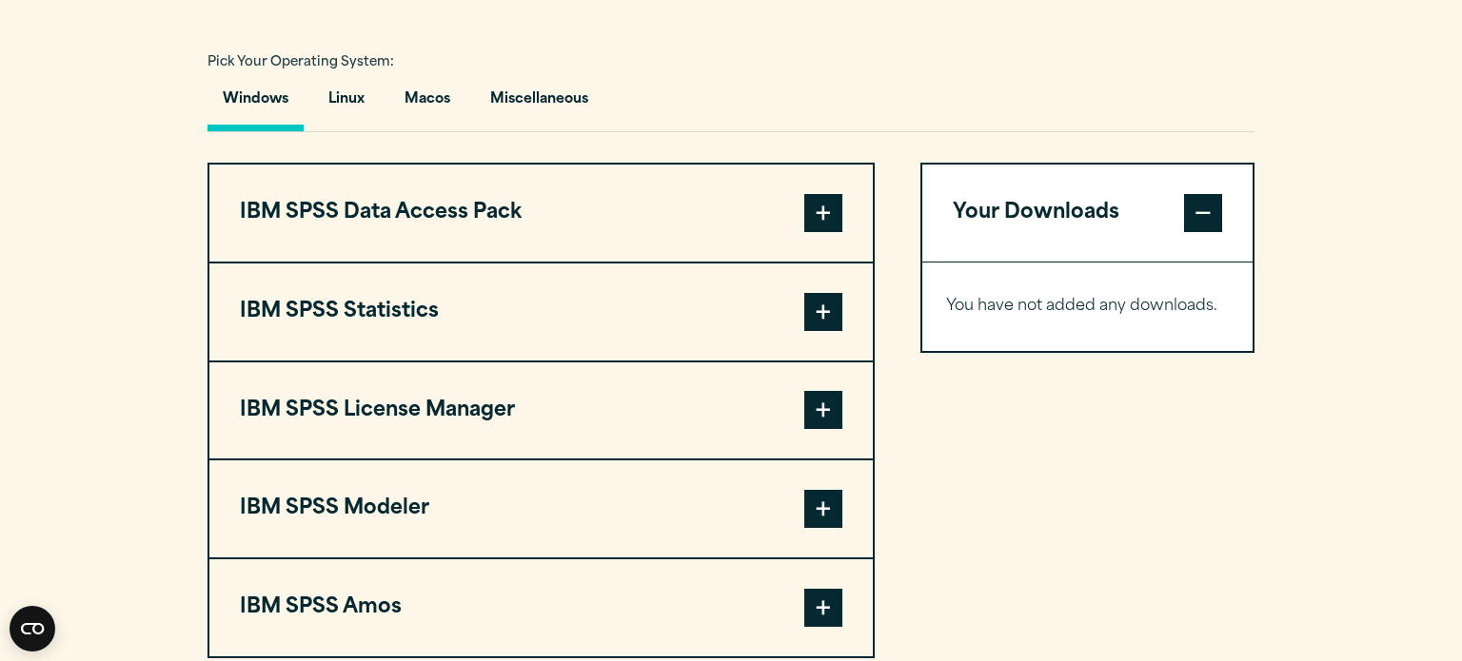
click at [449, 218] on button "IBM SPSS Data Access Pack" at bounding box center [540, 213] width 663 height 97
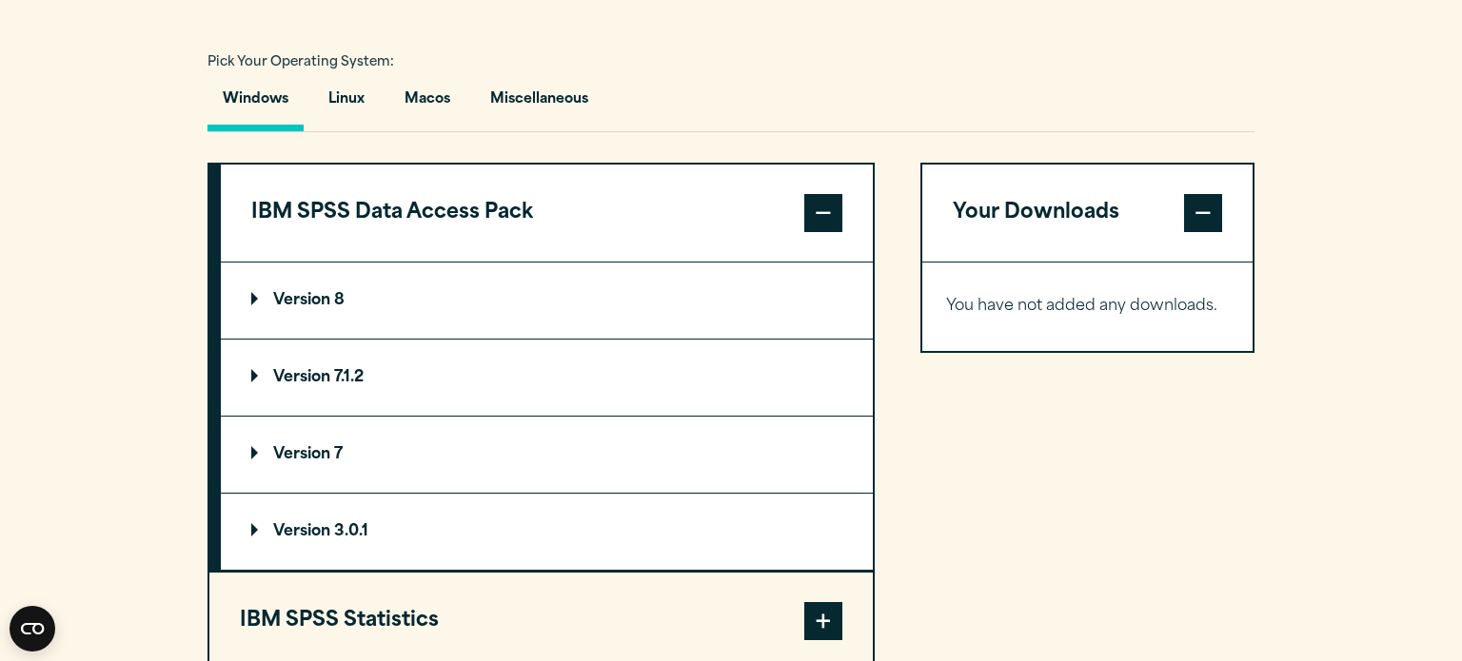
click at [449, 218] on button "IBM SPSS Data Access Pack" at bounding box center [547, 213] width 652 height 97
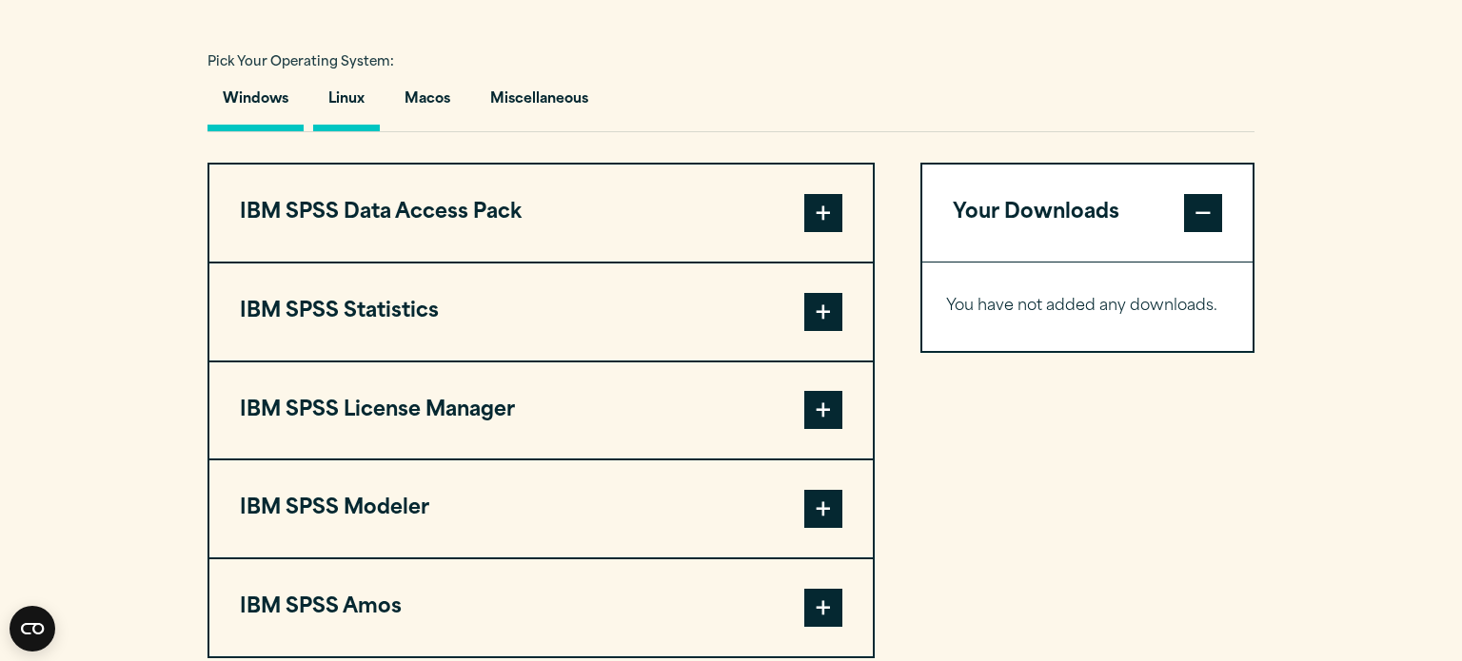
click at [345, 118] on button "Linux" at bounding box center [346, 104] width 67 height 54
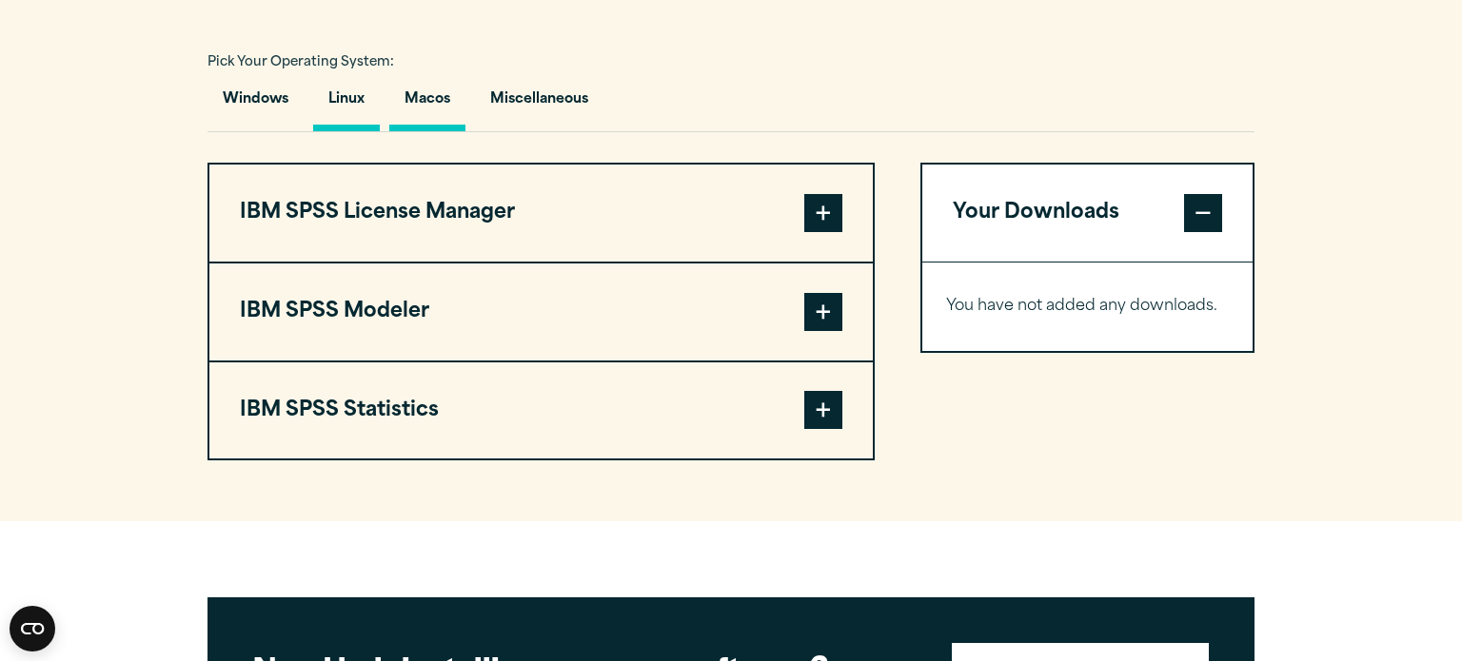
click at [438, 92] on button "Macos" at bounding box center [427, 104] width 76 height 54
click at [347, 104] on button "Linux" at bounding box center [346, 104] width 67 height 54
click at [546, 98] on button "Miscellaneous" at bounding box center [539, 104] width 128 height 54
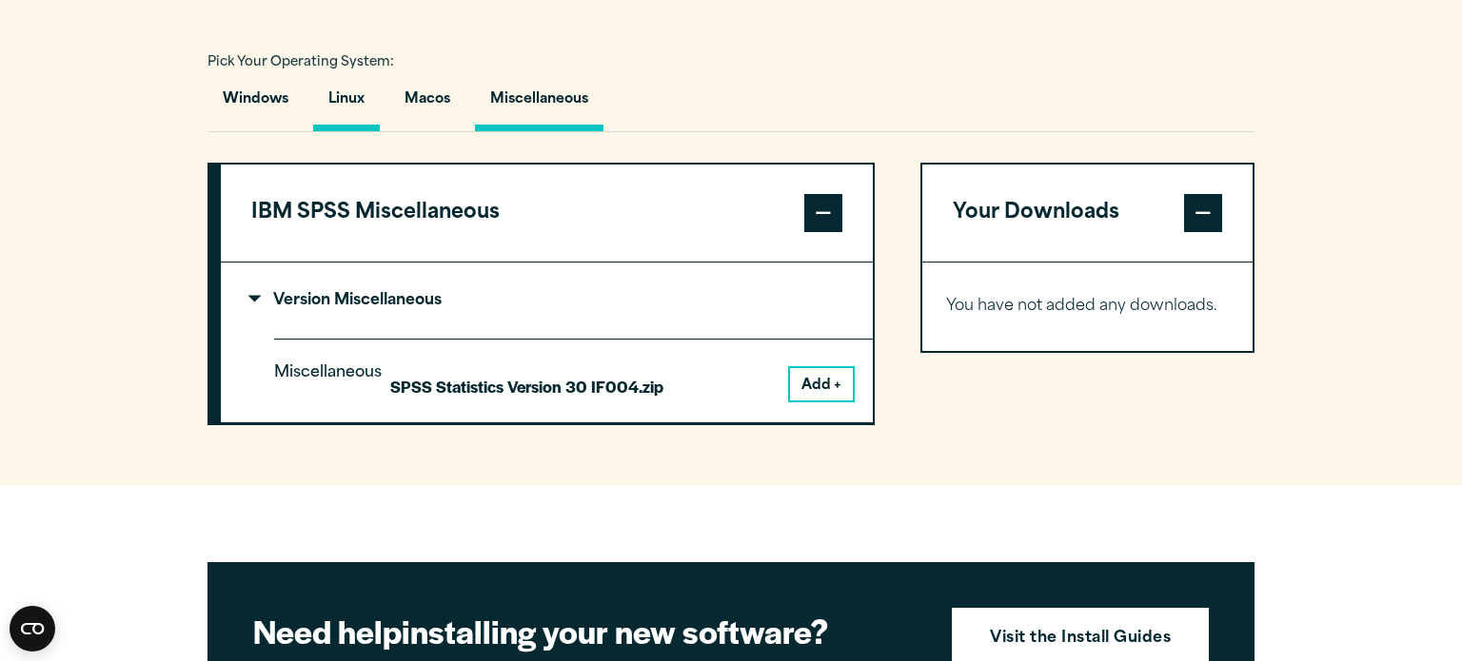
click at [373, 108] on button "Linux" at bounding box center [346, 104] width 67 height 54
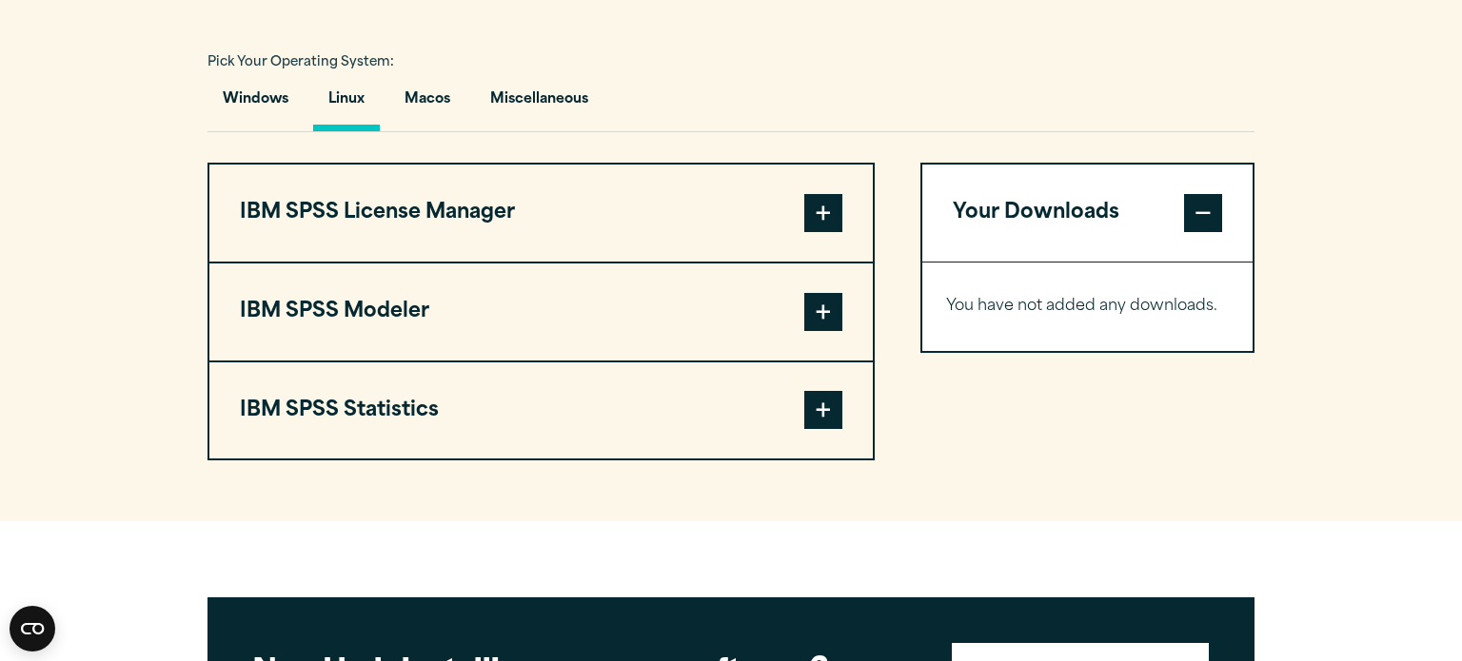
click at [651, 104] on div "Windows Linux [GEOGRAPHIC_DATA] Miscellaneous" at bounding box center [730, 104] width 1047 height 55
